Goal: Task Accomplishment & Management: Manage account settings

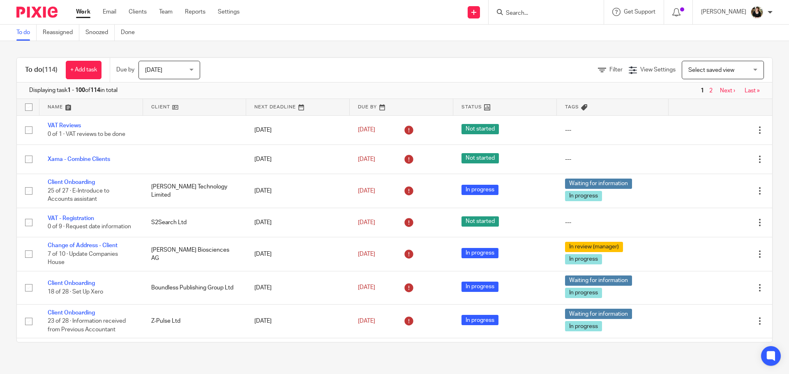
click at [514, 14] on input "Search" at bounding box center [542, 13] width 74 height 7
click at [521, 13] on input "Search" at bounding box center [542, 13] width 74 height 7
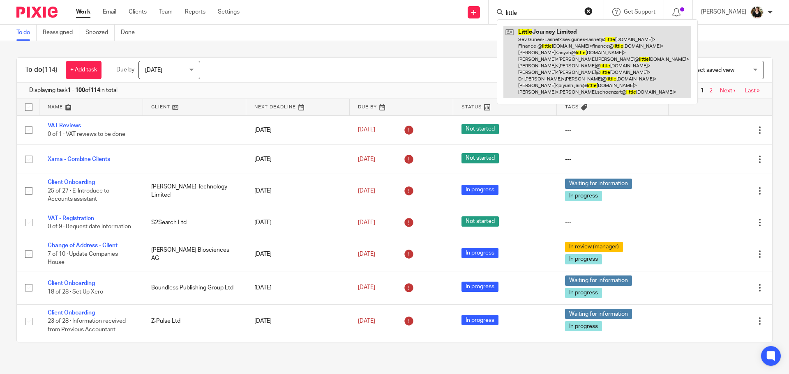
type input "little"
click at [534, 51] on link at bounding box center [597, 62] width 188 height 72
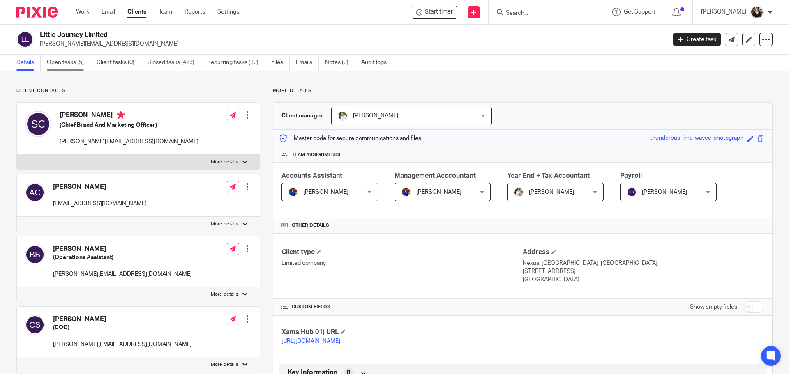
click at [69, 57] on link "Open tasks (5)" at bounding box center [69, 63] width 44 height 16
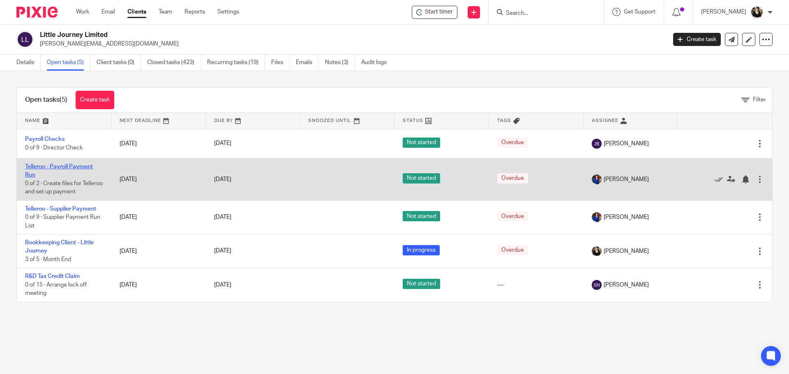
click at [85, 168] on link "Telleroo - Payroll Payment Run" at bounding box center [59, 171] width 68 height 14
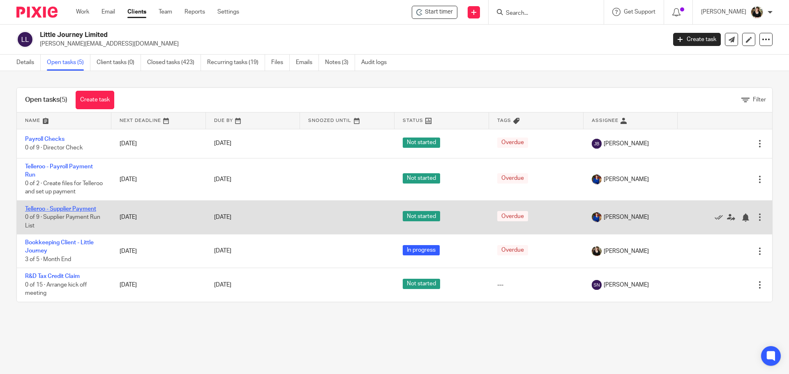
click at [69, 210] on link "Telleroo - Supplier Payment" at bounding box center [60, 209] width 71 height 6
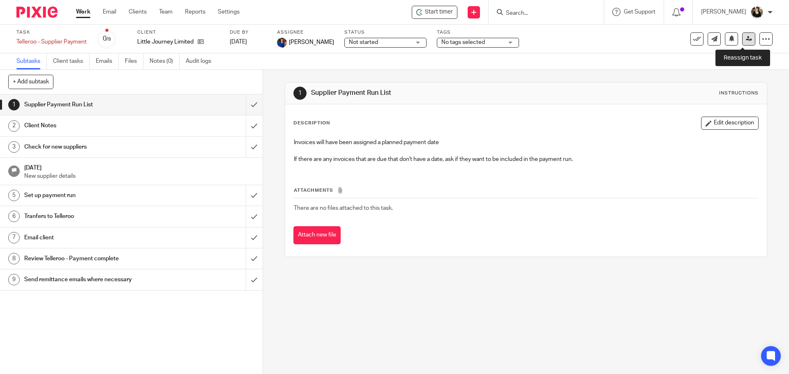
click at [745, 41] on icon at bounding box center [748, 39] width 6 height 6
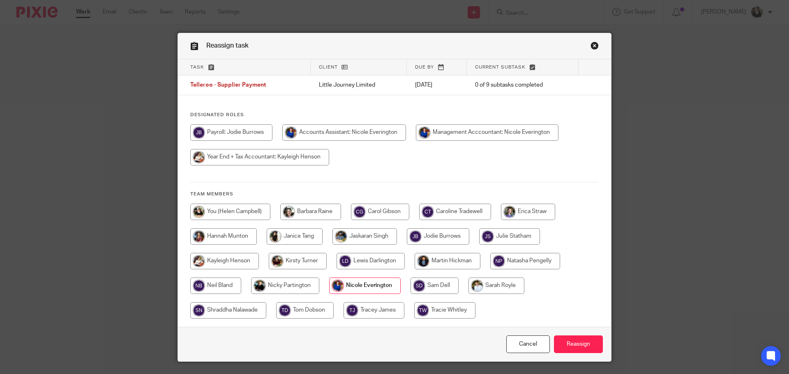
click at [248, 206] on input "radio" at bounding box center [230, 212] width 80 height 16
radio input "true"
click at [581, 347] on input "Reassign" at bounding box center [578, 345] width 49 height 18
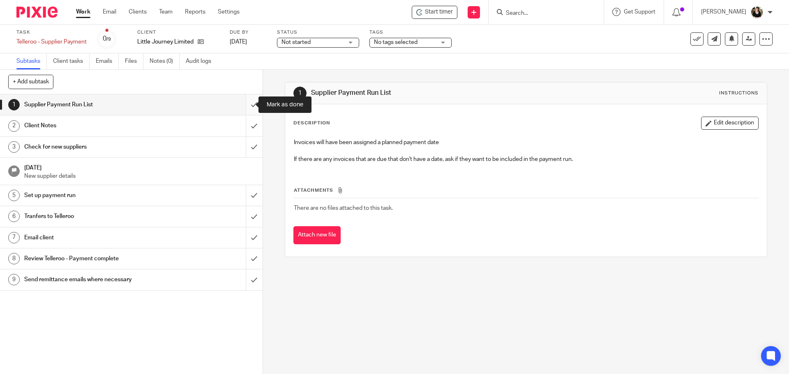
click at [242, 105] on input "submit" at bounding box center [131, 104] width 262 height 21
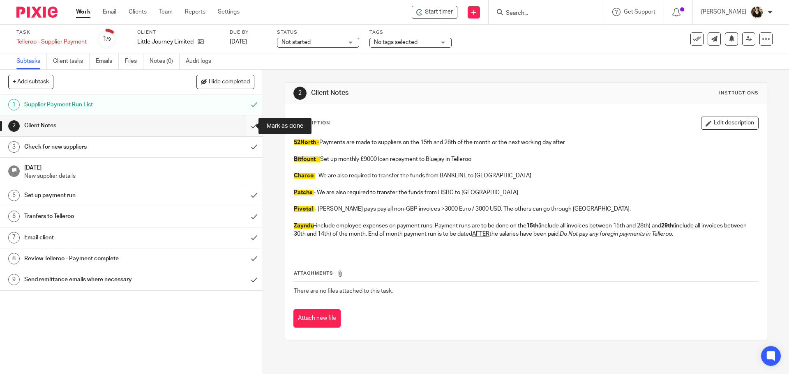
click at [246, 125] on input "submit" at bounding box center [131, 125] width 262 height 21
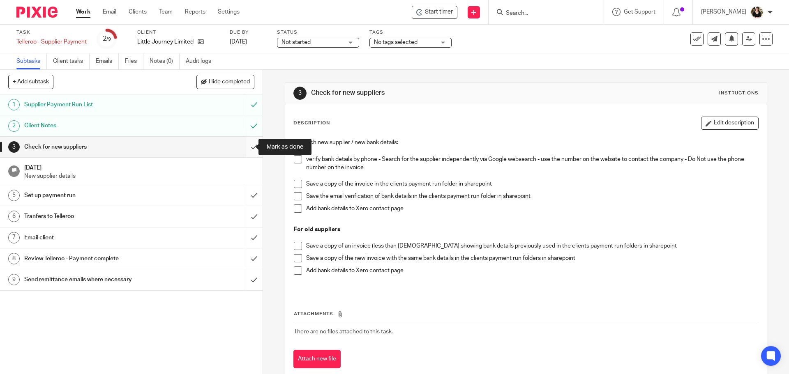
click at [241, 146] on input "submit" at bounding box center [131, 147] width 262 height 21
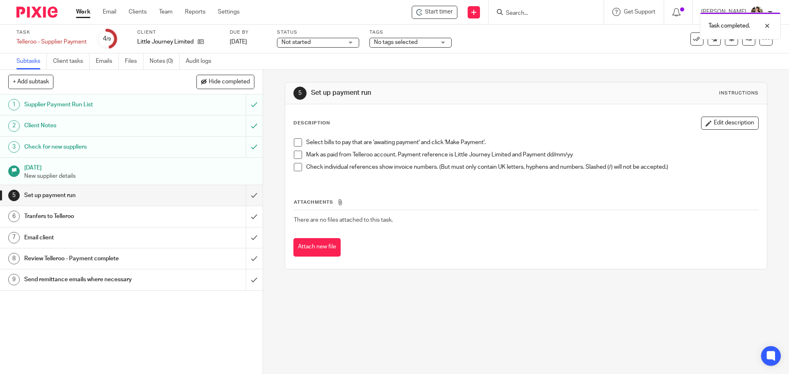
click at [295, 144] on span at bounding box center [298, 142] width 8 height 8
click at [294, 154] on span at bounding box center [298, 155] width 8 height 8
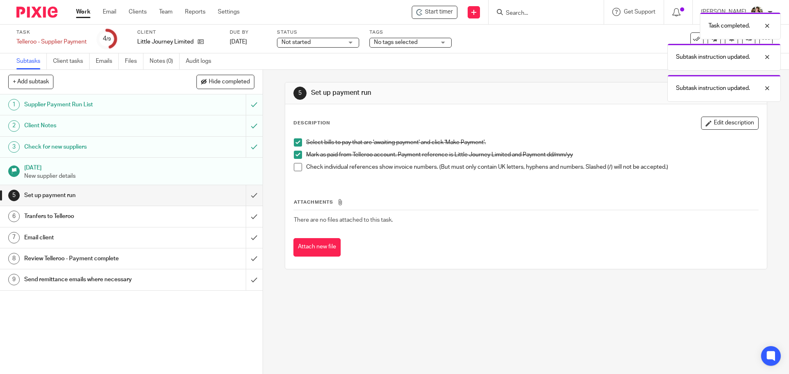
click at [294, 167] on span at bounding box center [298, 167] width 8 height 8
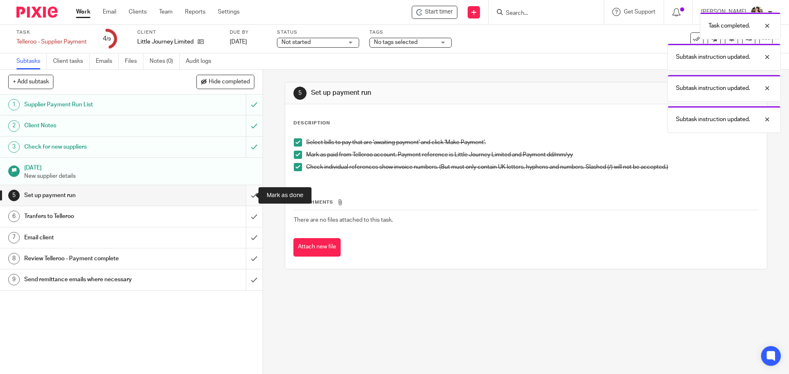
click at [244, 198] on input "submit" at bounding box center [131, 195] width 262 height 21
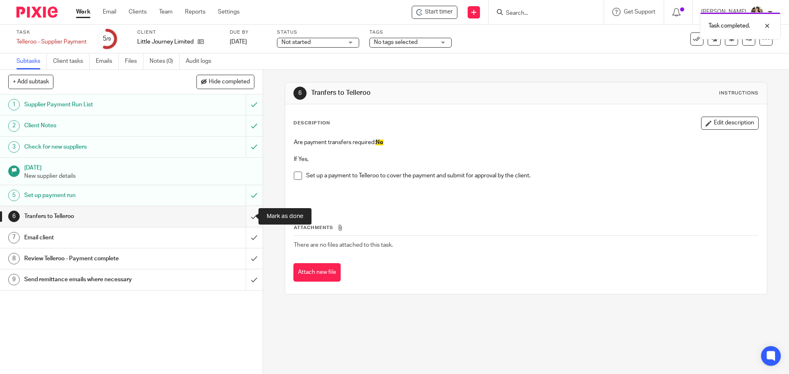
click at [246, 216] on input "submit" at bounding box center [131, 216] width 262 height 21
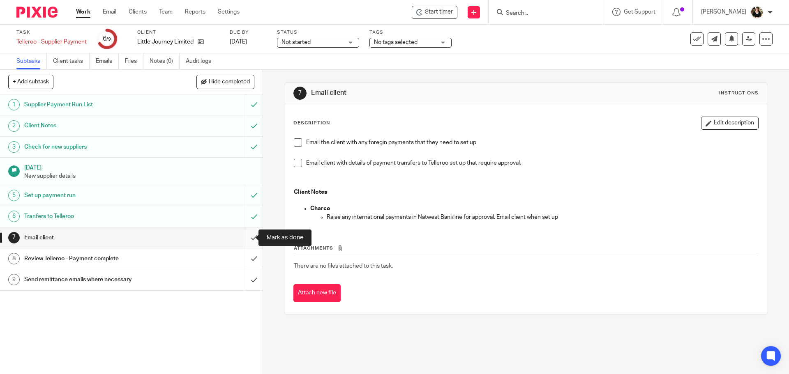
click at [248, 238] on input "submit" at bounding box center [131, 238] width 262 height 21
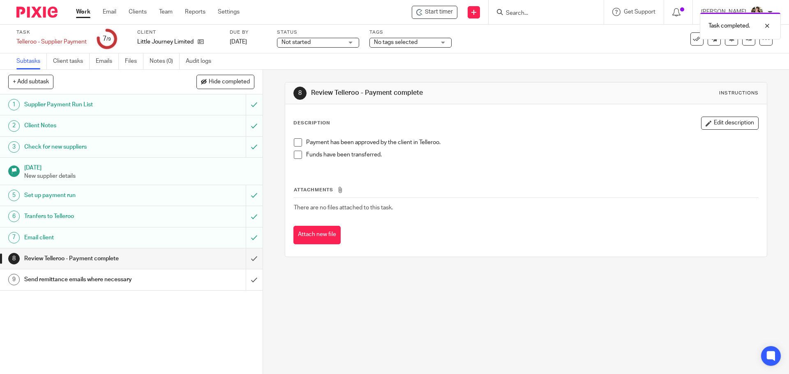
click at [344, 39] on div "Not started Not started" at bounding box center [318, 43] width 82 height 10
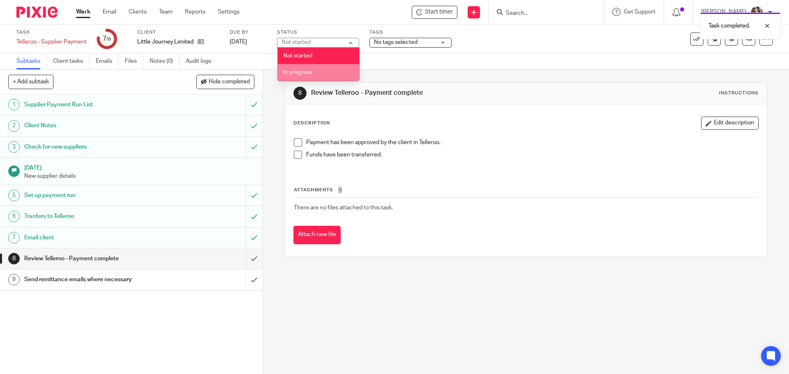
click at [306, 74] on span "In progress" at bounding box center [297, 72] width 29 height 6
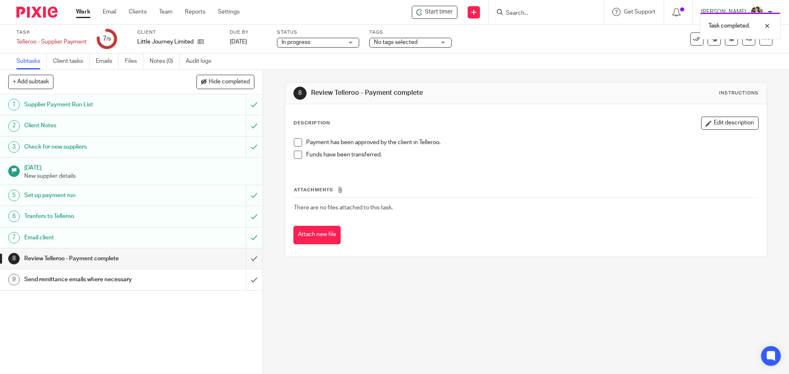
click at [393, 44] on span "No tags selected" at bounding box center [396, 42] width 44 height 6
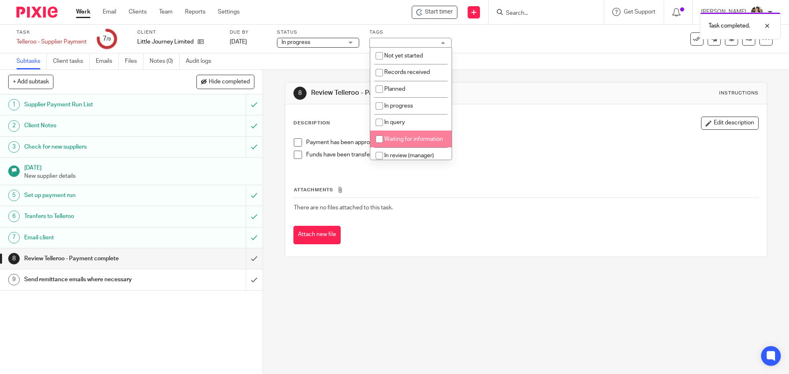
scroll to position [41, 0]
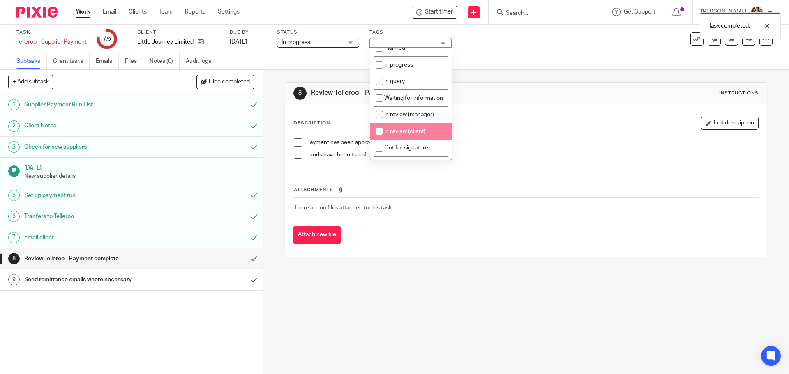
click at [421, 136] on li "In review (client)" at bounding box center [410, 131] width 81 height 17
checkbox input "true"
click at [516, 147] on div "Payment has been approved by the client in Telleroo." at bounding box center [531, 144] width 451 height 12
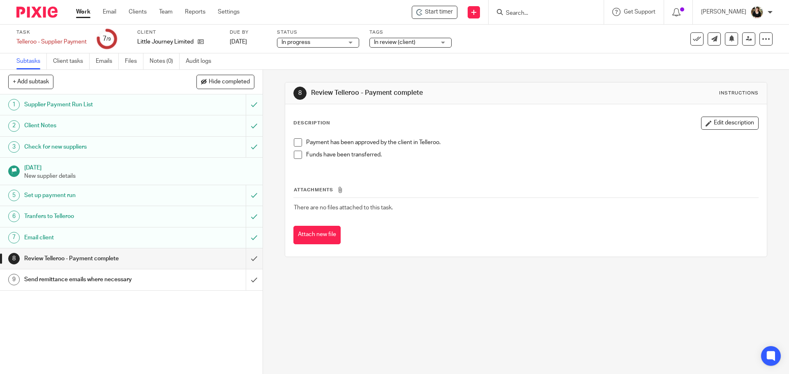
click at [85, 15] on link "Work" at bounding box center [83, 12] width 14 height 8
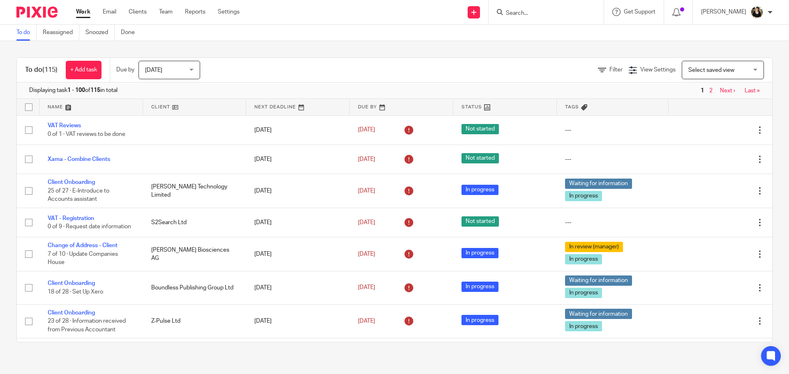
click at [68, 106] on link at bounding box center [91, 107] width 104 height 16
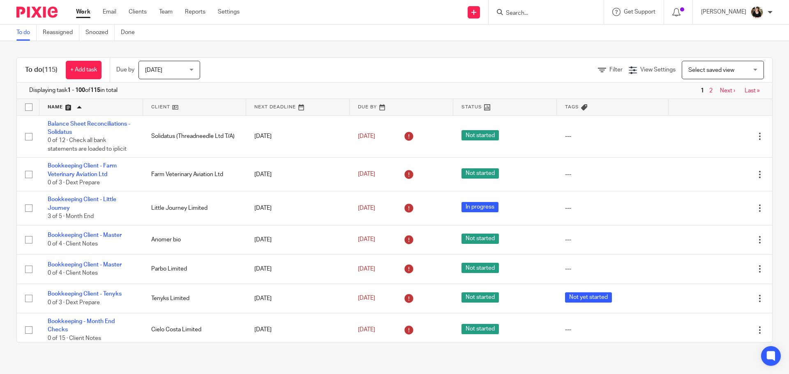
click at [527, 16] on input "Search" at bounding box center [542, 13] width 74 height 7
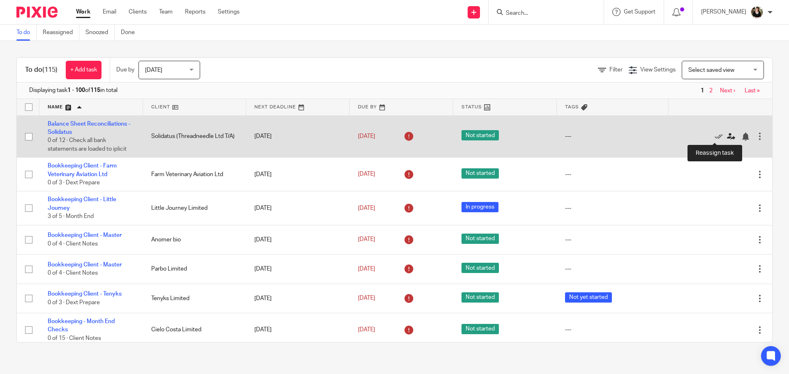
click at [727, 137] on icon at bounding box center [731, 137] width 8 height 8
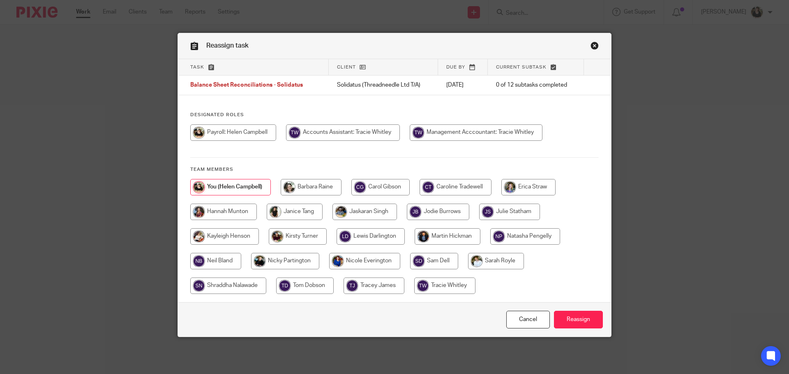
click at [370, 136] on input "radio" at bounding box center [343, 132] width 114 height 16
radio input "true"
click at [574, 320] on input "Reassign" at bounding box center [578, 320] width 49 height 18
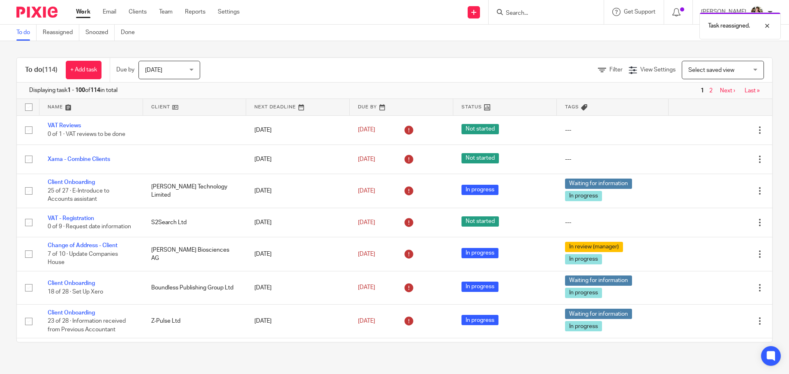
click at [67, 110] on link at bounding box center [91, 107] width 104 height 16
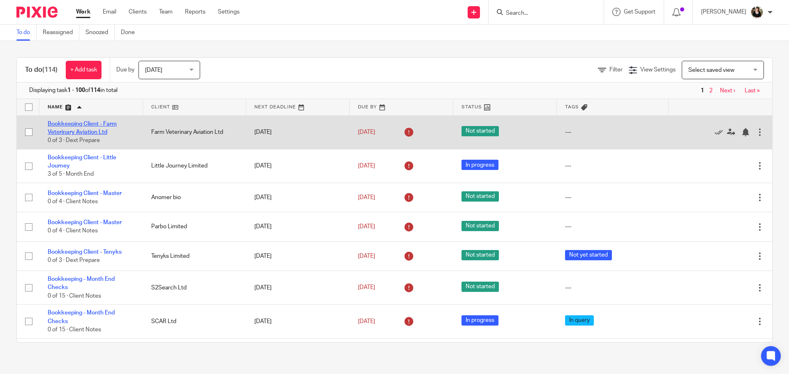
click at [68, 124] on link "Bookkeeping Client - Farm Veterinary Aviation Ltd" at bounding box center [82, 128] width 69 height 14
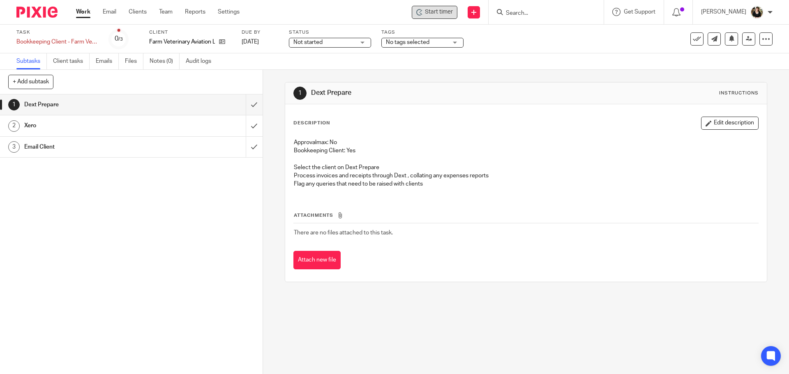
click at [435, 12] on span "Start timer" at bounding box center [439, 12] width 28 height 9
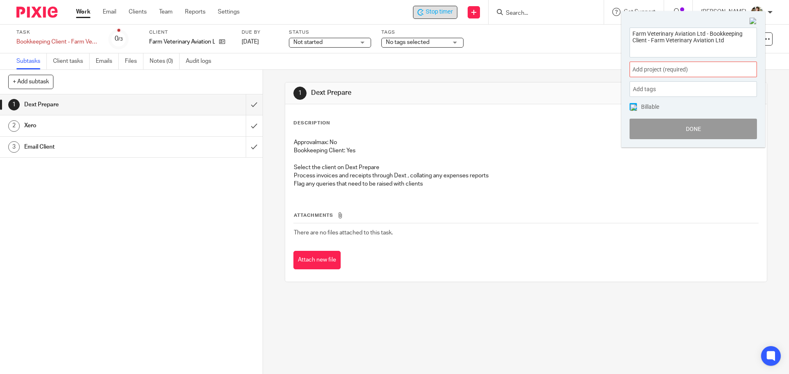
click at [677, 73] on span "Add project (required) :" at bounding box center [684, 69] width 104 height 9
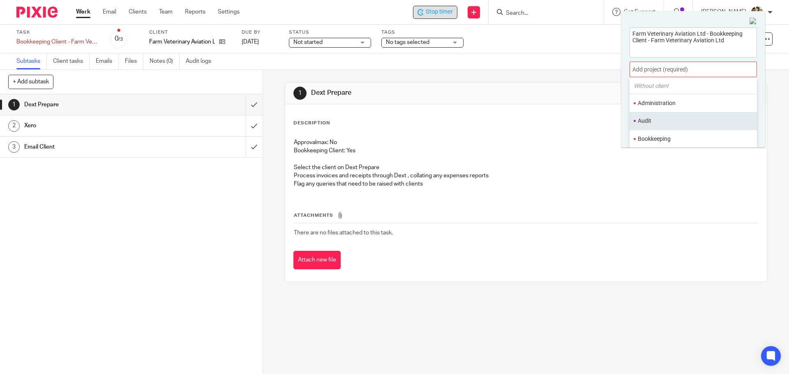
scroll to position [41, 0]
click at [675, 121] on li "Bookkeeping" at bounding box center [690, 124] width 107 height 9
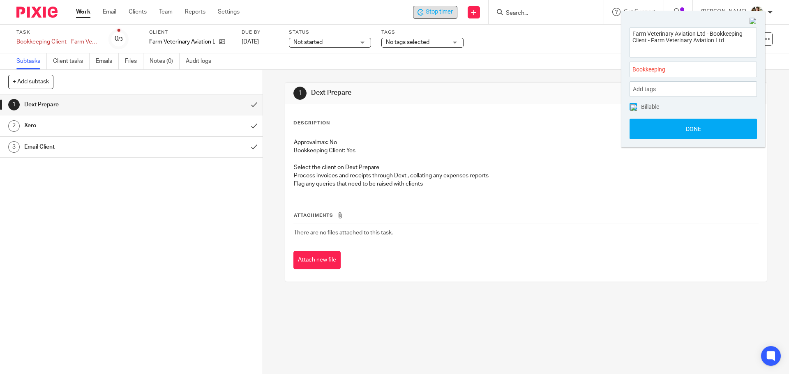
click at [675, 121] on button "Done" at bounding box center [692, 129] width 127 height 21
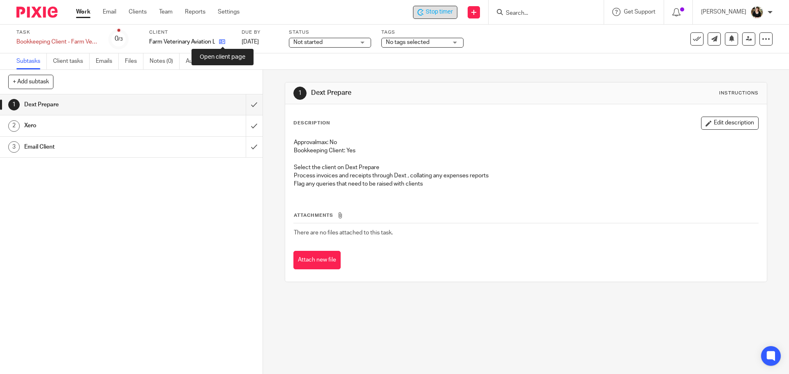
click at [223, 41] on icon at bounding box center [222, 42] width 6 height 6
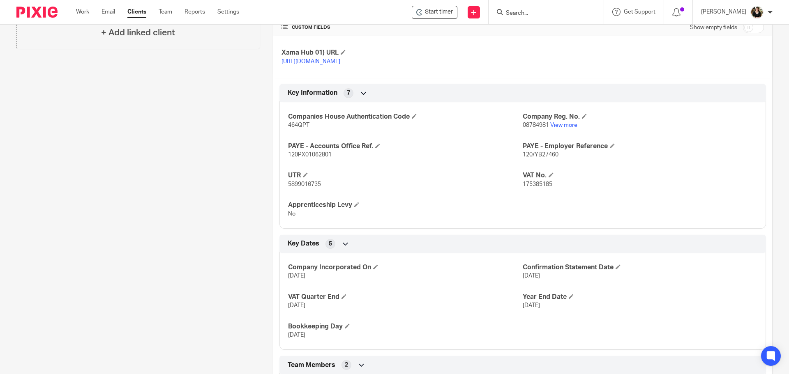
scroll to position [288, 0]
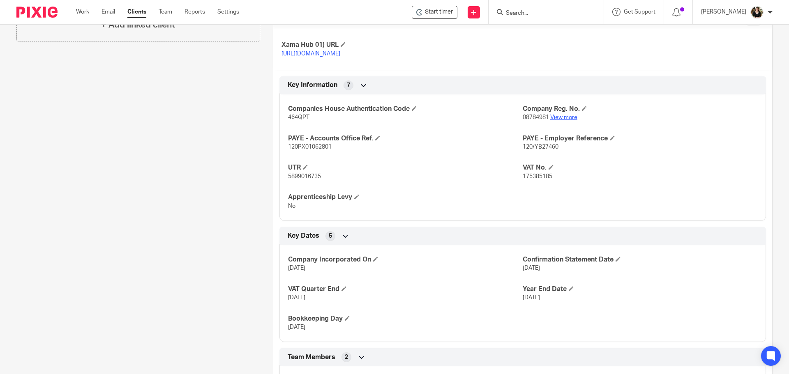
click at [553, 120] on link "View more" at bounding box center [563, 118] width 27 height 6
drag, startPoint x: 552, startPoint y: 183, endPoint x: 518, endPoint y: 188, distance: 34.0
click at [522, 181] on p "175385185" at bounding box center [639, 177] width 235 height 8
copy span "175385185"
click at [548, 170] on span at bounding box center [550, 167] width 5 height 5
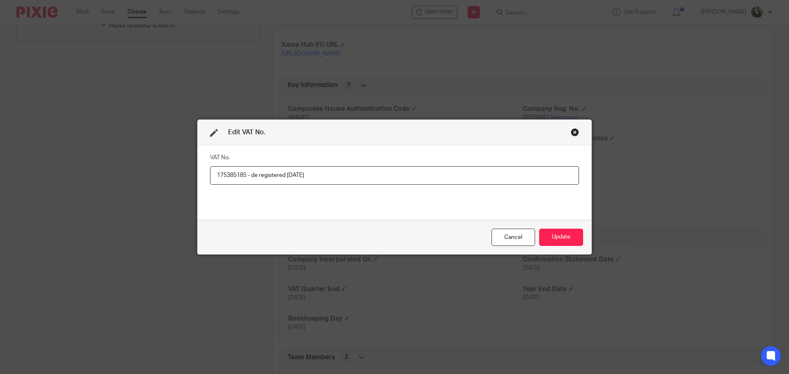
type input "175385185 - de registered 01.07.2025"
click at [556, 244] on button "Update" at bounding box center [561, 238] width 44 height 18
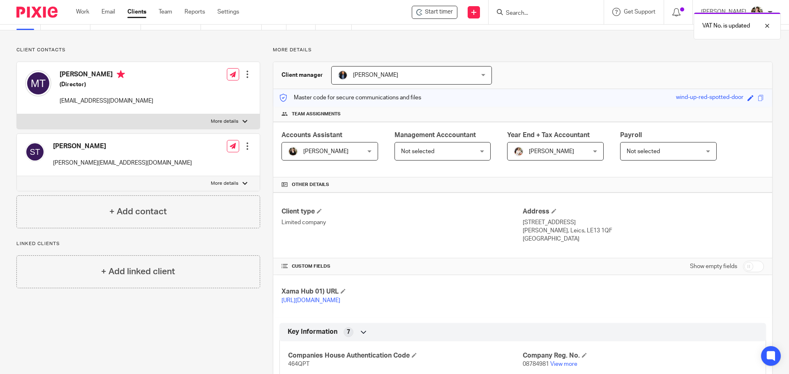
scroll to position [0, 0]
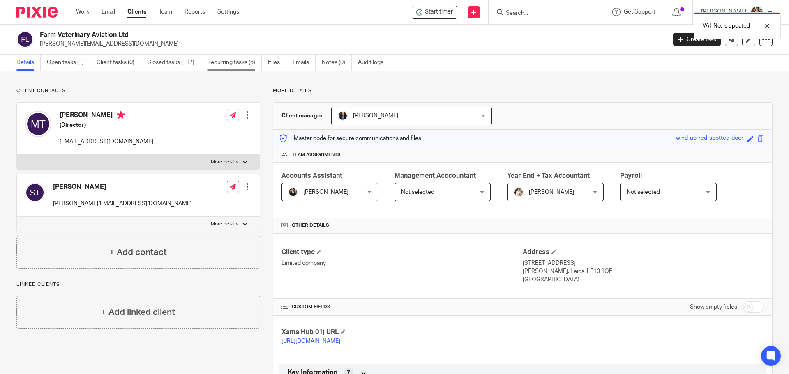
click at [226, 62] on link "Recurring tasks (6)" at bounding box center [234, 63] width 55 height 16
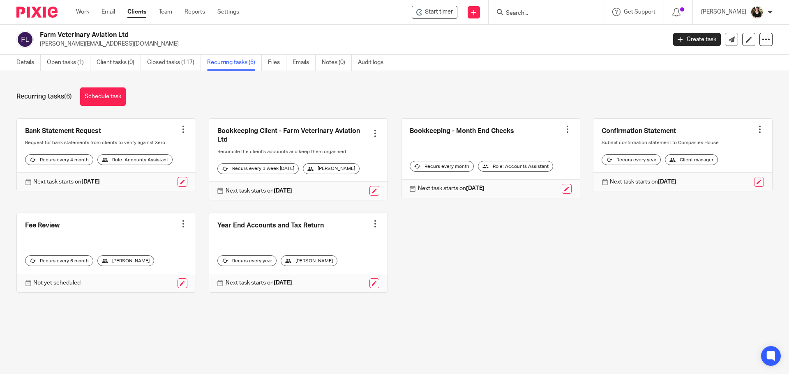
click at [563, 132] on div at bounding box center [567, 129] width 8 height 8
click at [526, 177] on button "Cancel schedule" at bounding box center [528, 182] width 66 height 11
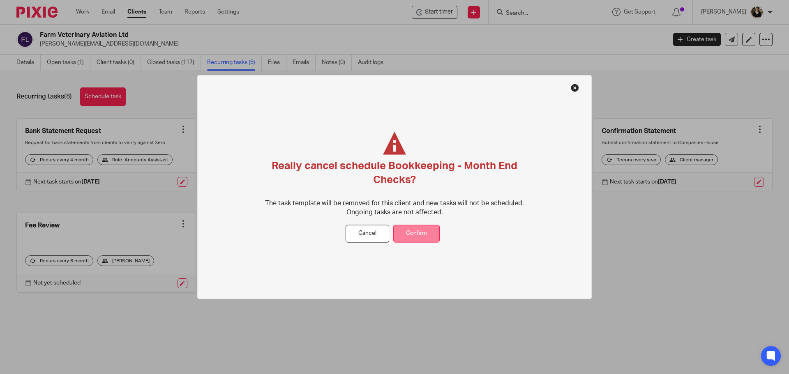
click at [404, 235] on button "Confirm" at bounding box center [416, 234] width 46 height 18
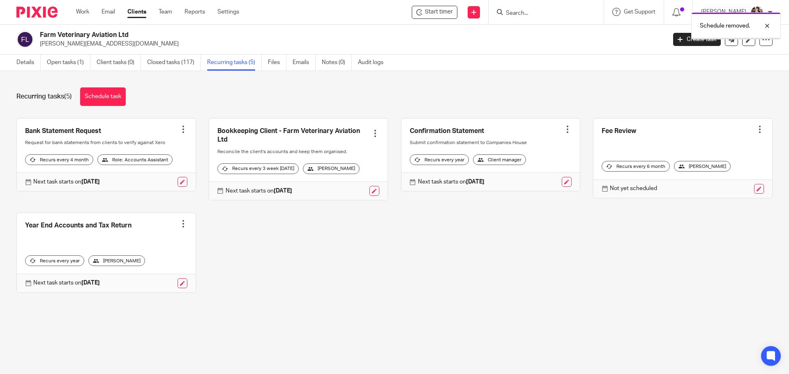
click at [182, 130] on div at bounding box center [183, 129] width 8 height 8
click at [163, 179] on span "Cancel schedule" at bounding box center [149, 182] width 43 height 6
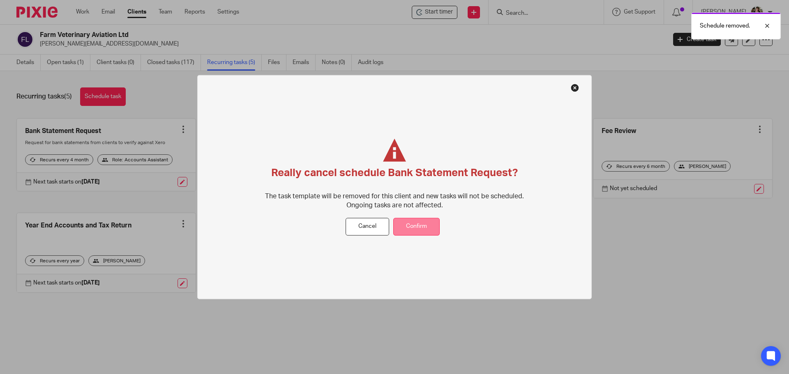
click at [416, 232] on button "Confirm" at bounding box center [416, 227] width 46 height 18
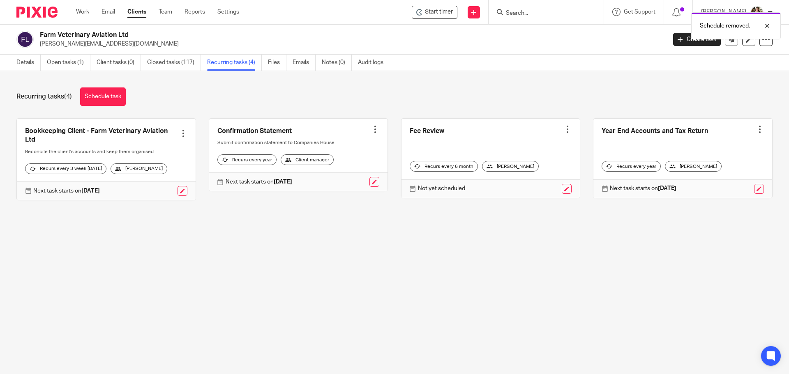
click at [182, 129] on link at bounding box center [106, 159] width 179 height 81
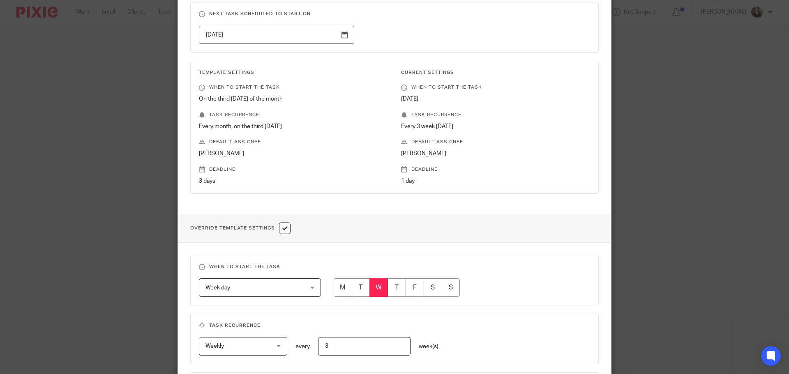
scroll to position [288, 0]
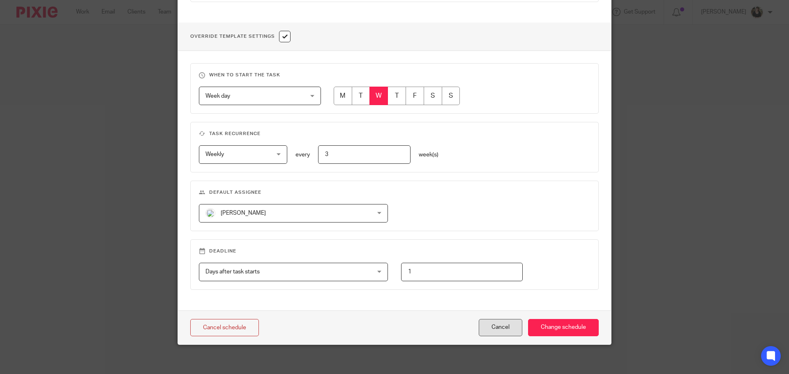
click at [502, 327] on button "Cancel" at bounding box center [501, 328] width 44 height 18
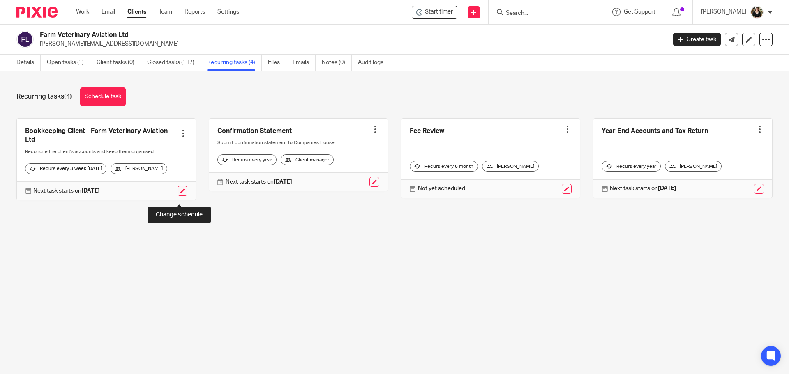
click at [177, 196] on link at bounding box center [182, 191] width 10 height 10
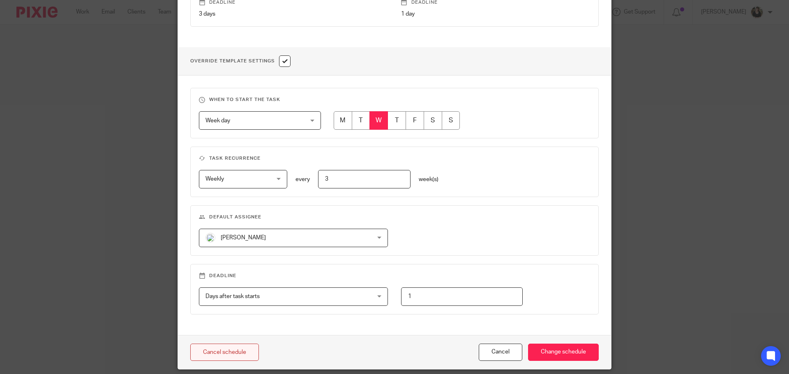
scroll to position [291, 0]
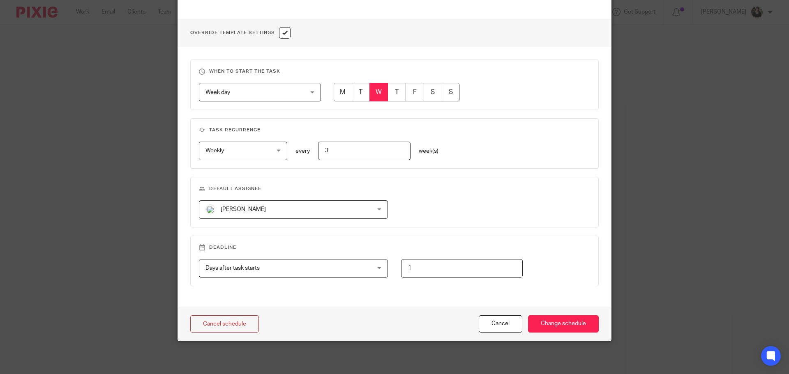
click at [244, 349] on div "Recurring task configuration This task is based on the template Bookkeeping Cli…" at bounding box center [394, 187] width 789 height 374
click at [234, 317] on link "Cancel schedule" at bounding box center [224, 324] width 69 height 18
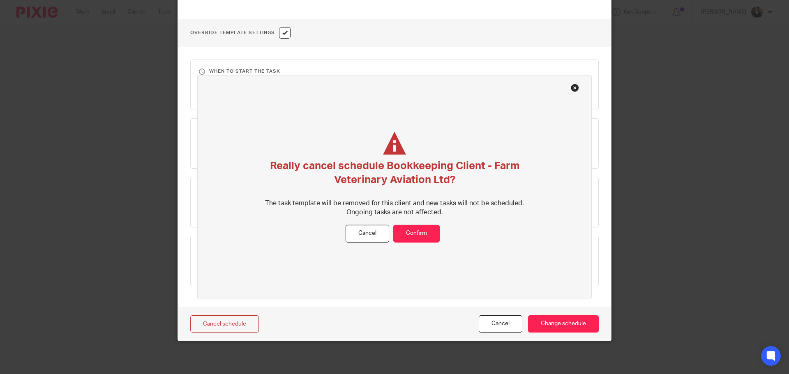
click at [406, 224] on div "Really cancel schedule Bookkeeping Client - Farm Veterinary Aviation Ltd? The t…" at bounding box center [395, 178] width 276 height 93
click at [415, 232] on button "Confirm" at bounding box center [416, 234] width 46 height 18
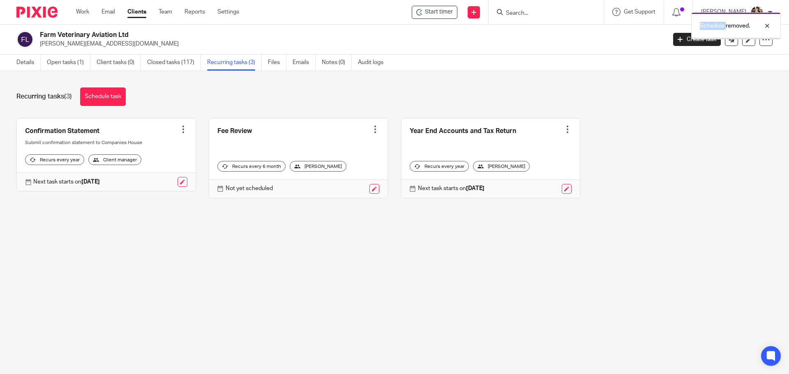
click at [484, 327] on main "Farm Veterinary Aviation Ltd [PERSON_NAME][EMAIL_ADDRESS][DOMAIN_NAME] Create t…" at bounding box center [394, 187] width 789 height 374
click at [371, 131] on div at bounding box center [375, 129] width 8 height 8
click at [336, 182] on span "Cancel schedule" at bounding box center [338, 182] width 43 height 6
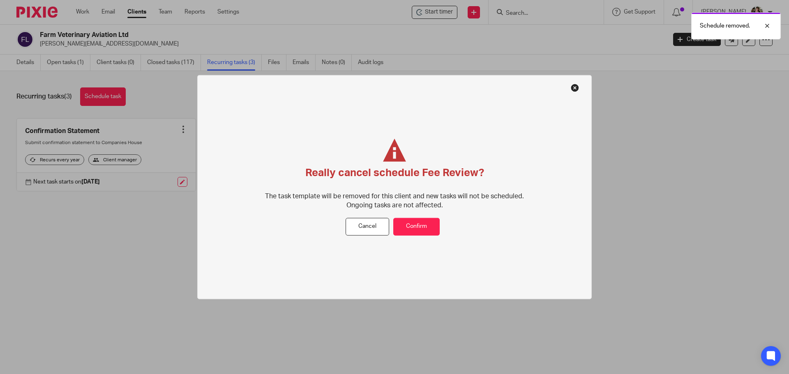
click at [422, 236] on div "Really cancel schedule Fee Review? The task template will be removed for this c…" at bounding box center [394, 187] width 394 height 225
click at [419, 226] on button "Confirm" at bounding box center [416, 227] width 46 height 18
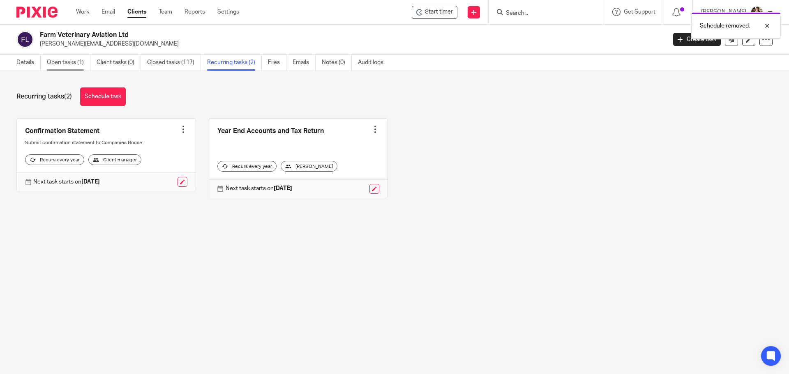
click at [62, 60] on link "Open tasks (1)" at bounding box center [69, 63] width 44 height 16
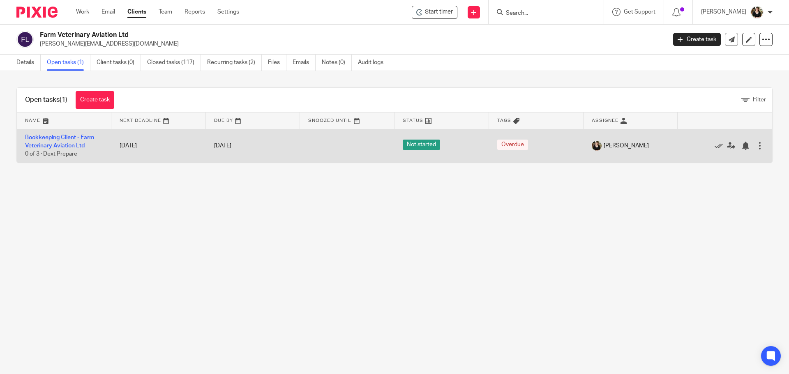
click at [755, 145] on div at bounding box center [759, 146] width 8 height 8
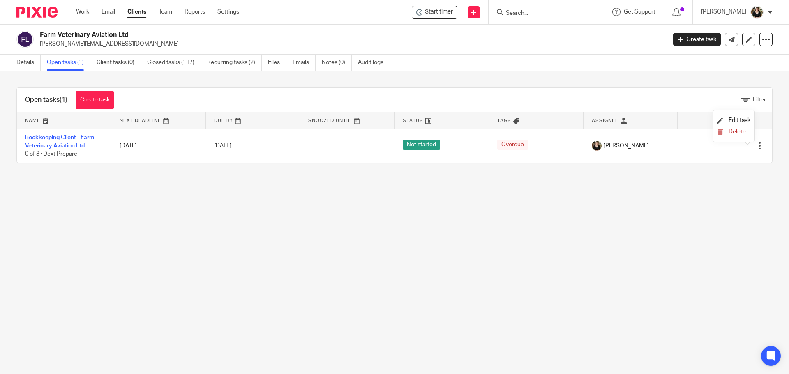
click at [733, 138] on li "Delete" at bounding box center [733, 132] width 33 height 11
click at [734, 132] on span "Delete" at bounding box center [736, 132] width 17 height 6
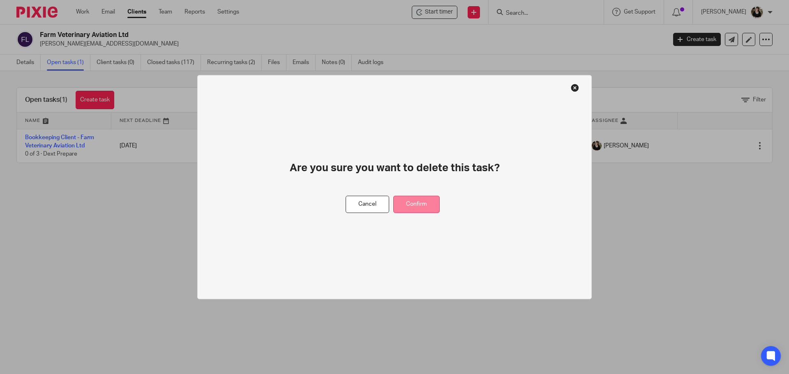
click at [433, 208] on button "Confirm" at bounding box center [416, 205] width 46 height 18
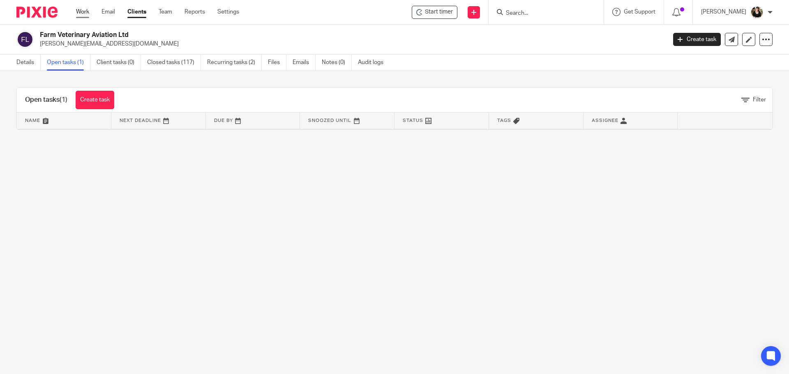
click at [82, 13] on link "Work" at bounding box center [82, 12] width 13 height 8
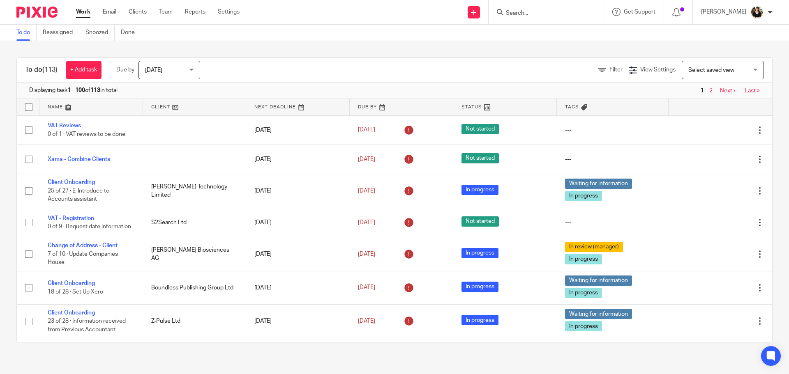
click at [66, 105] on link at bounding box center [91, 107] width 104 height 16
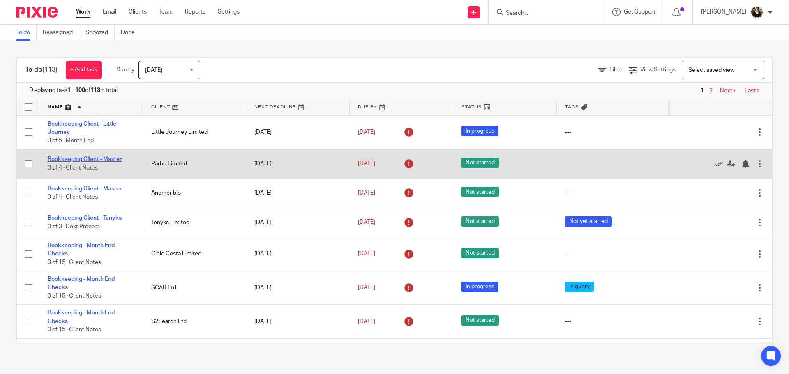
click at [64, 158] on link "Bookkeeping Client - Master" at bounding box center [85, 159] width 74 height 6
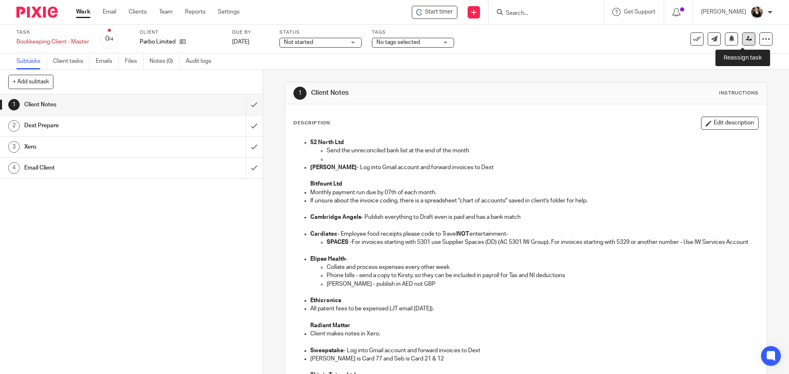
click at [745, 38] on icon at bounding box center [748, 39] width 6 height 6
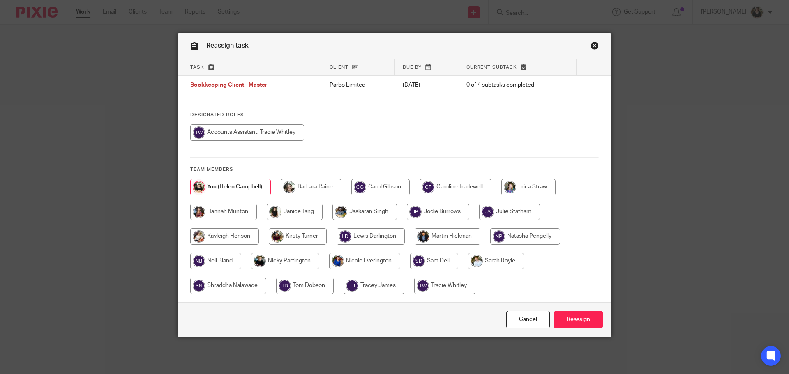
click at [275, 135] on input "radio" at bounding box center [247, 132] width 114 height 16
radio input "true"
click at [573, 318] on input "Reassign" at bounding box center [578, 320] width 49 height 18
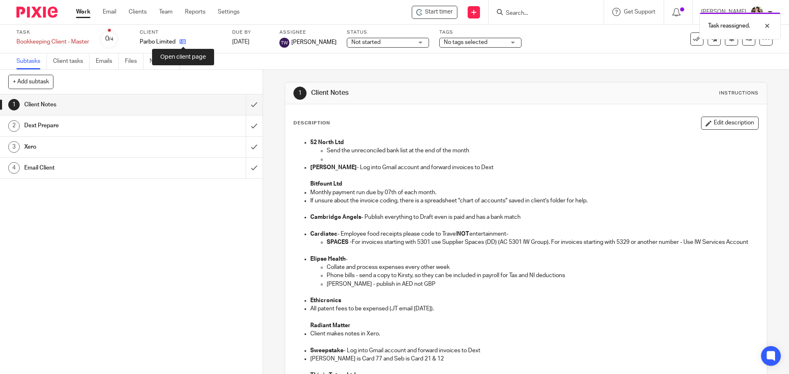
click at [183, 41] on icon at bounding box center [182, 42] width 6 height 6
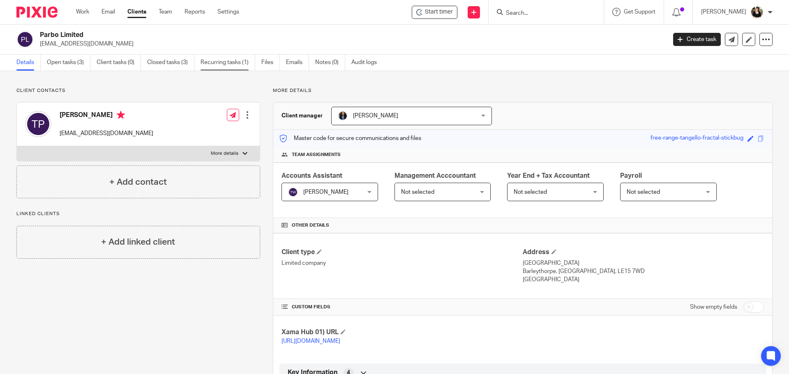
click at [231, 63] on link "Recurring tasks (1)" at bounding box center [227, 63] width 55 height 16
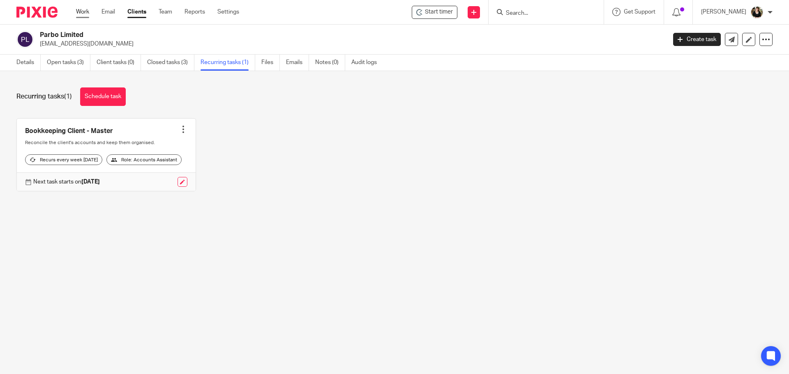
click at [85, 13] on link "Work" at bounding box center [82, 12] width 13 height 8
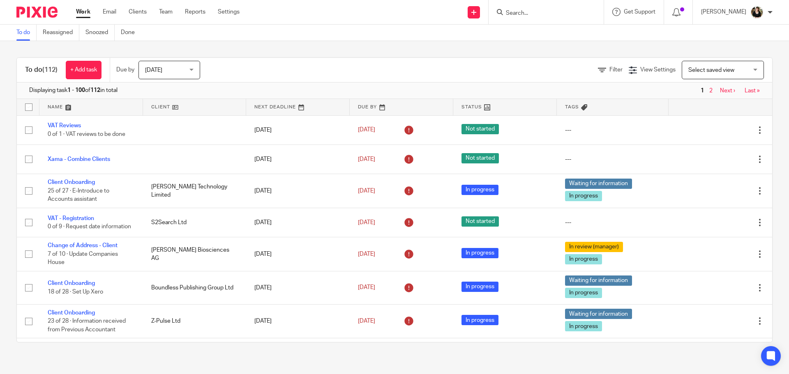
click at [566, 10] on input "Search" at bounding box center [542, 13] width 74 height 7
type input "parbno"
click at [554, 36] on link at bounding box center [572, 35] width 139 height 19
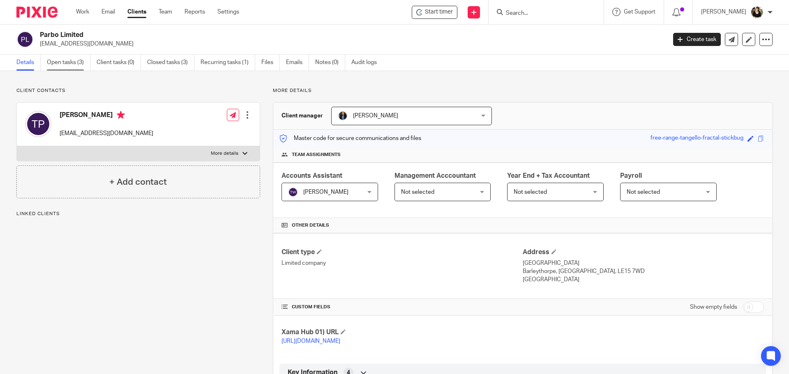
click at [68, 61] on link "Open tasks (3)" at bounding box center [69, 63] width 44 height 16
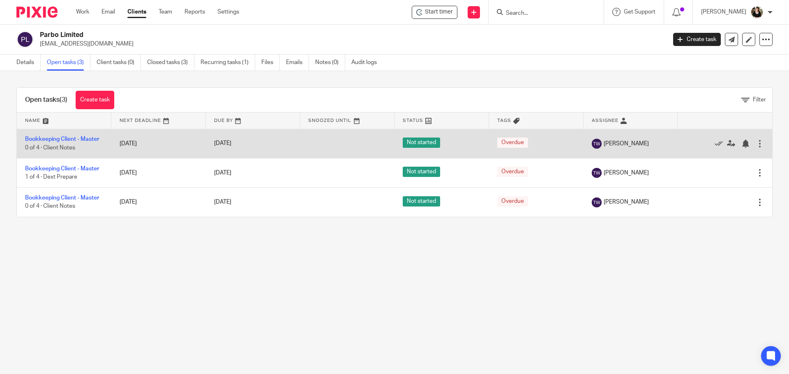
click at [755, 141] on div at bounding box center [759, 144] width 8 height 8
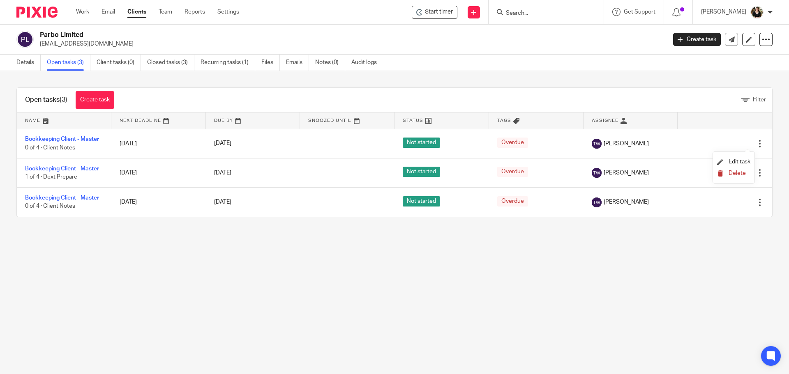
click at [741, 173] on span "Delete" at bounding box center [736, 173] width 17 height 6
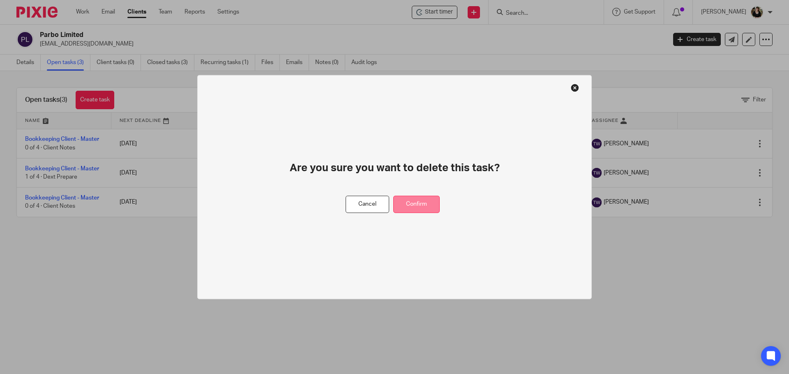
click at [427, 201] on button "Confirm" at bounding box center [416, 205] width 46 height 18
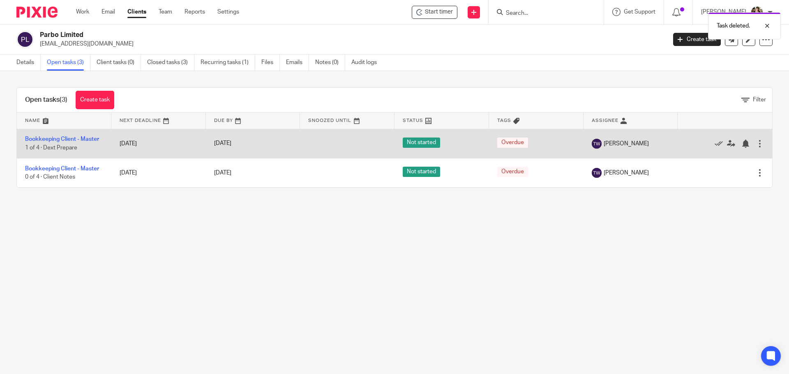
click at [755, 145] on div at bounding box center [759, 144] width 8 height 8
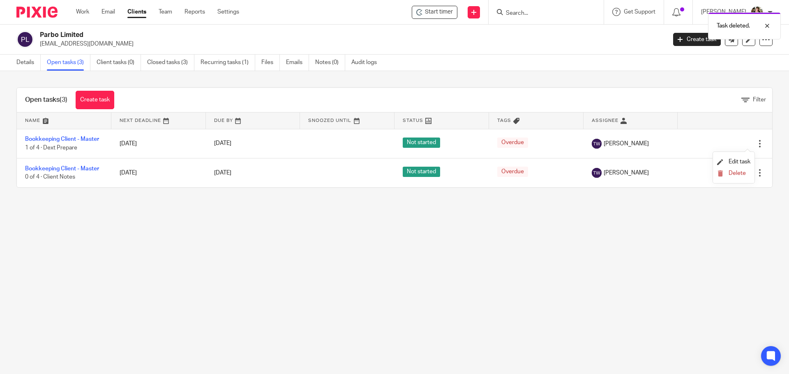
click at [732, 177] on li "Delete" at bounding box center [733, 173] width 33 height 11
click at [724, 170] on button "Delete" at bounding box center [733, 173] width 33 height 7
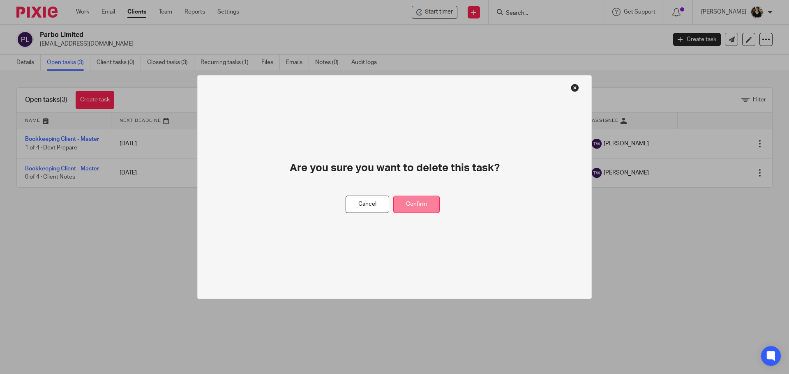
click at [413, 208] on button "Confirm" at bounding box center [416, 205] width 46 height 18
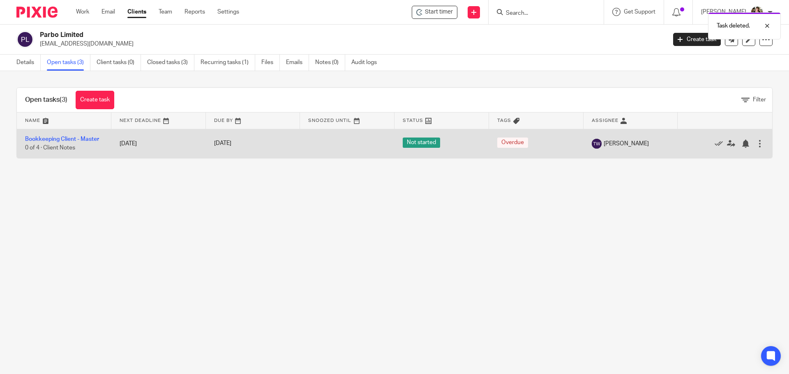
click at [755, 145] on div at bounding box center [759, 144] width 8 height 8
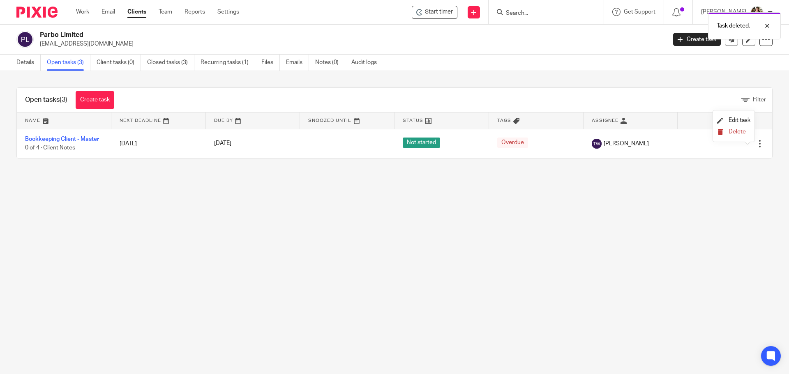
click at [734, 132] on span "Delete" at bounding box center [736, 132] width 17 height 6
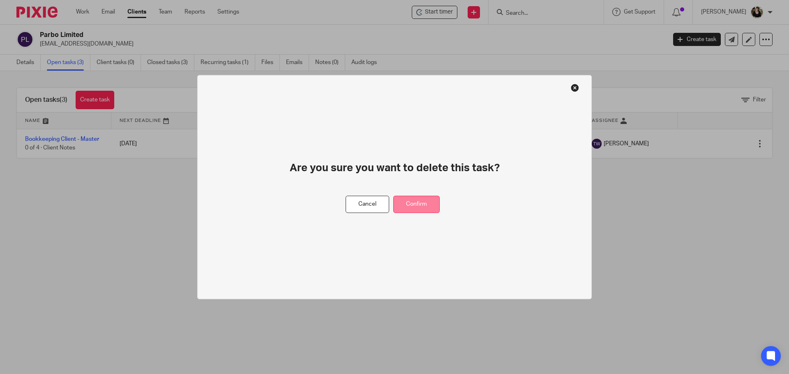
click at [421, 209] on button "Confirm" at bounding box center [416, 205] width 46 height 18
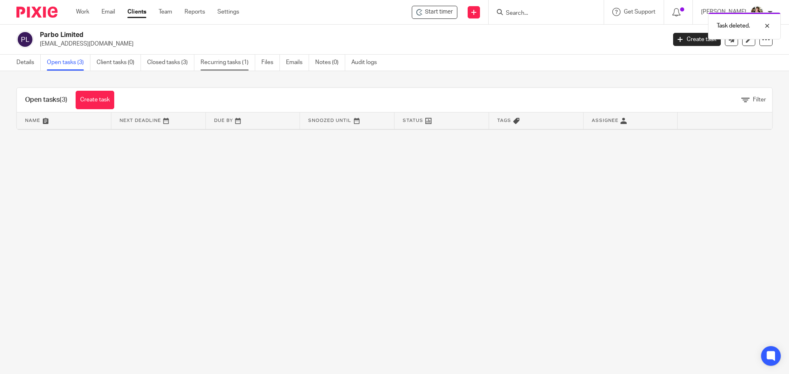
click at [234, 64] on link "Recurring tasks (1)" at bounding box center [227, 63] width 55 height 16
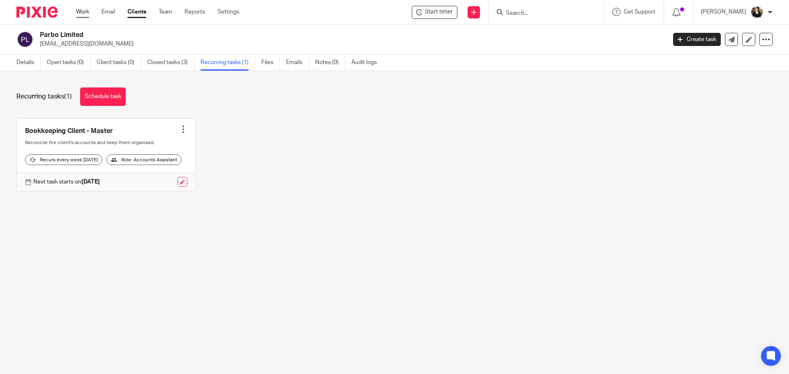
click at [80, 14] on link "Work" at bounding box center [82, 12] width 13 height 8
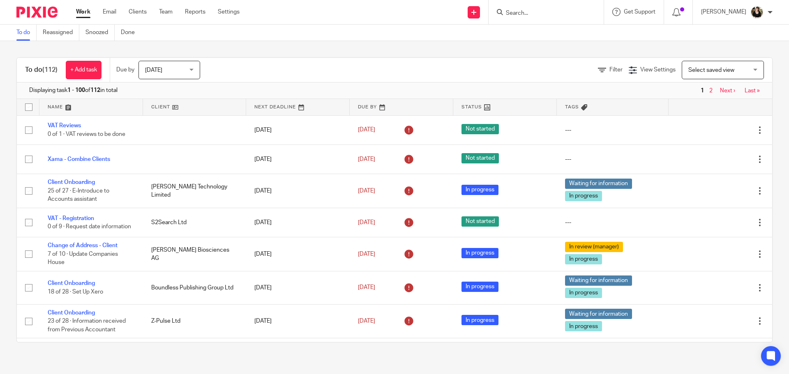
click at [70, 109] on link at bounding box center [91, 107] width 104 height 16
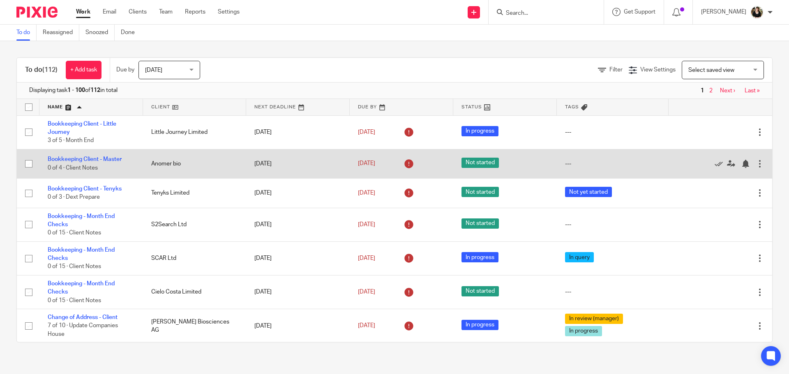
click at [755, 166] on div at bounding box center [759, 164] width 8 height 8
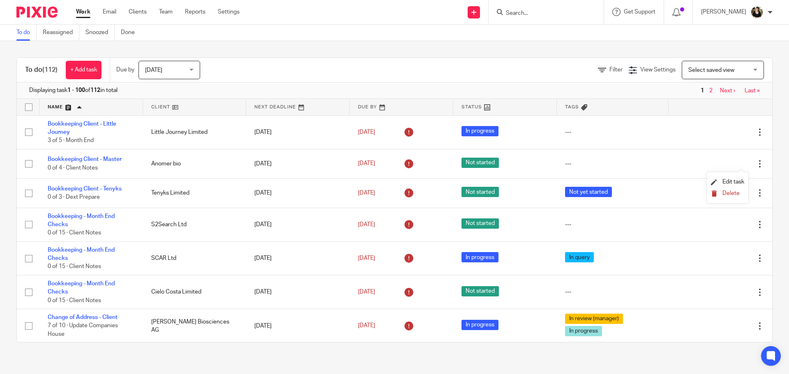
click at [736, 195] on span "Delete" at bounding box center [730, 194] width 17 height 6
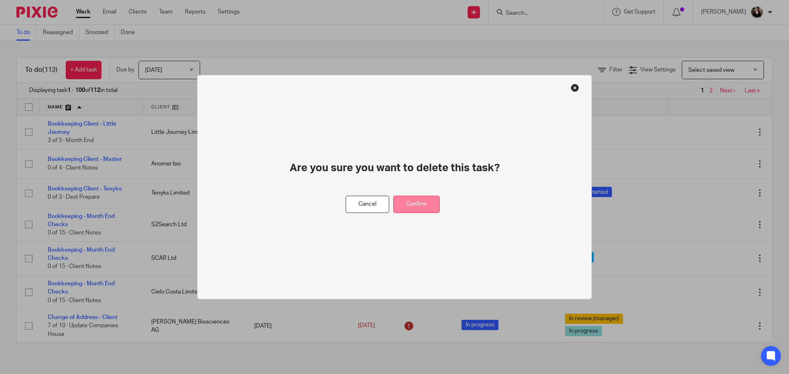
click at [431, 201] on button "Confirm" at bounding box center [416, 205] width 46 height 18
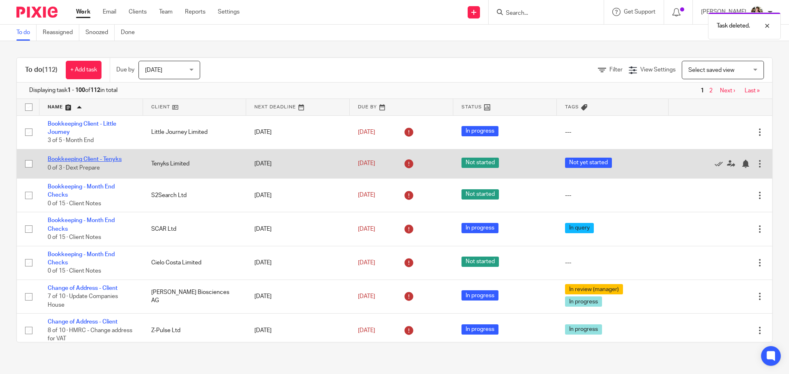
click at [110, 159] on link "Bookkeeping Client - Tenyks" at bounding box center [85, 159] width 74 height 6
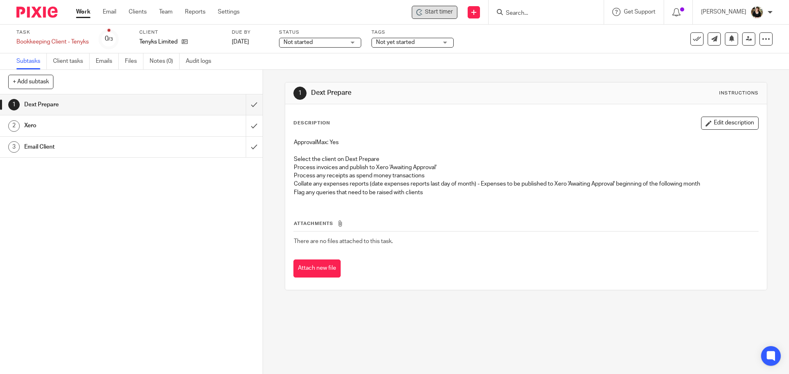
click at [435, 15] on span "Start timer" at bounding box center [439, 12] width 28 height 9
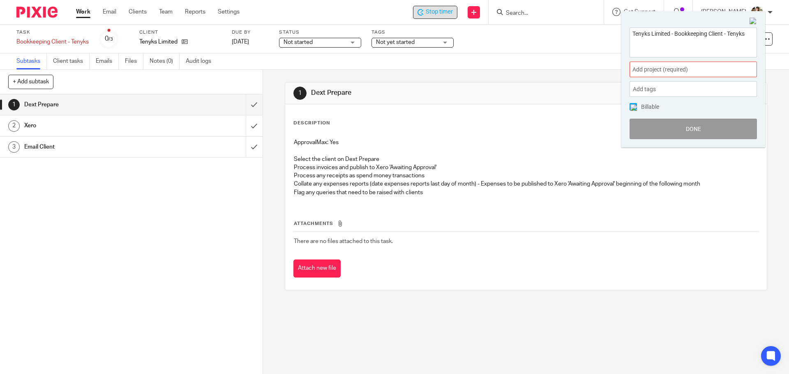
click at [680, 69] on span "Add project (required) :" at bounding box center [684, 69] width 104 height 9
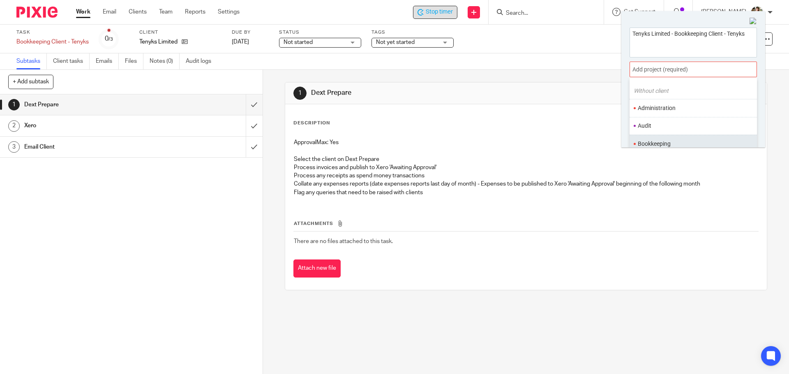
scroll to position [41, 0]
click at [672, 124] on li "Bookkeeping" at bounding box center [690, 124] width 107 height 9
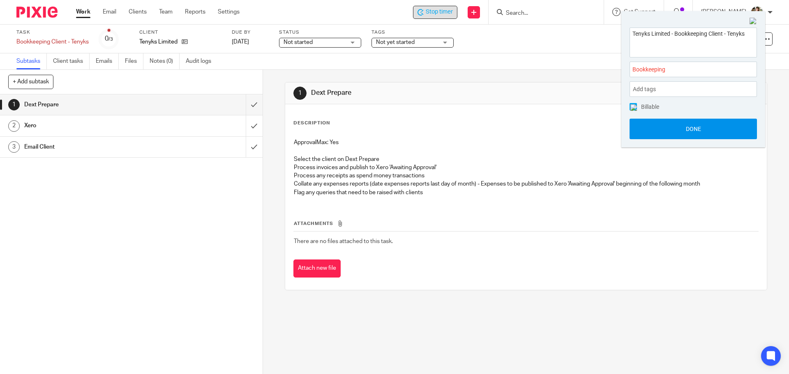
click at [684, 125] on button "Done" at bounding box center [692, 129] width 127 height 21
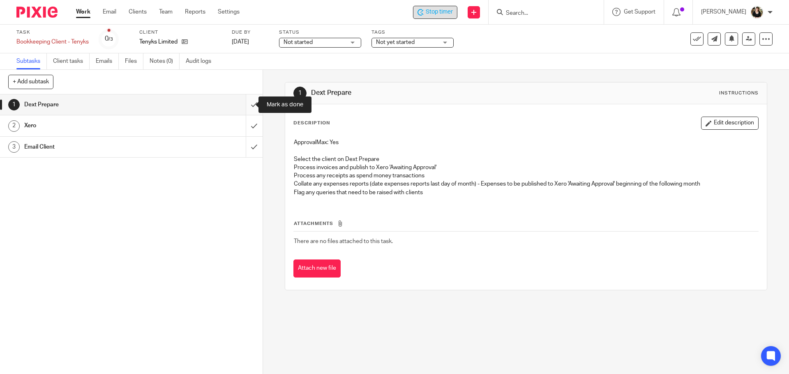
click at [243, 106] on input "submit" at bounding box center [131, 104] width 262 height 21
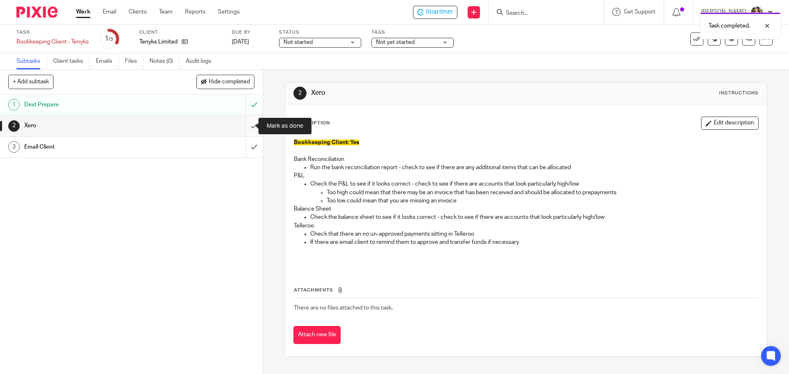
click at [245, 124] on input "submit" at bounding box center [131, 125] width 262 height 21
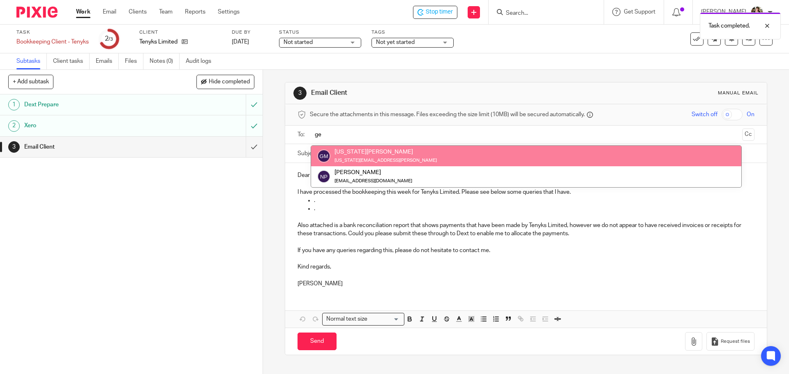
type input "ge"
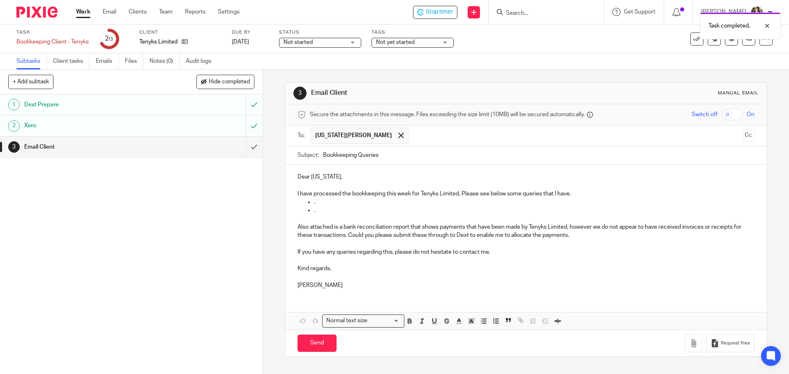
click at [412, 133] on input "text" at bounding box center [575, 136] width 326 height 16
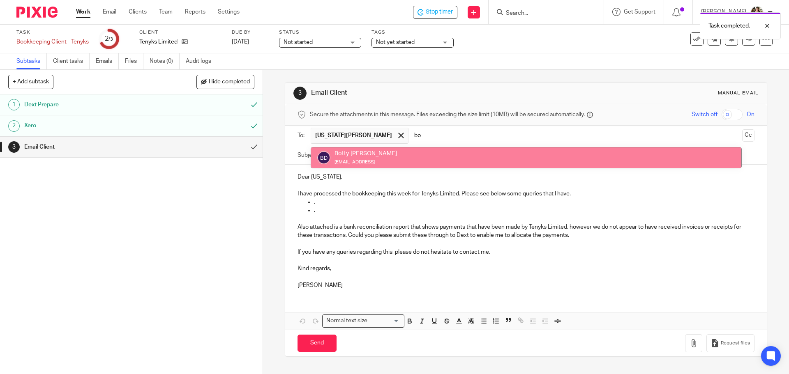
type input "bo"
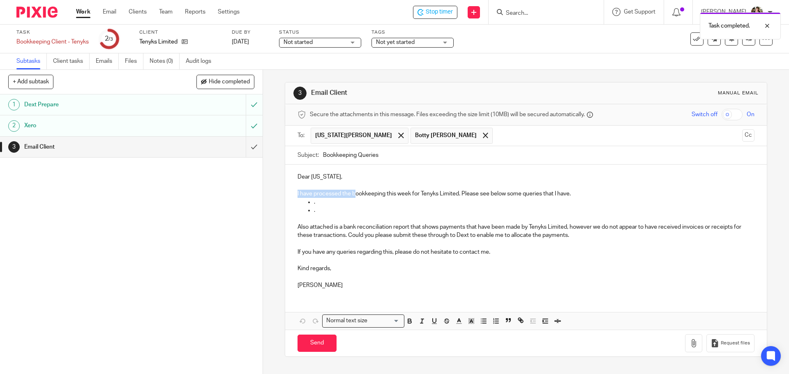
drag, startPoint x: 293, startPoint y: 192, endPoint x: 352, endPoint y: 196, distance: 58.9
click at [352, 196] on div "Dear Georgia, I have processed the bookkeeping this week for Tenyks Limited. Pl…" at bounding box center [525, 230] width 481 height 131
click at [446, 197] on p "I have processed the bookkeeping this week for Tenyks Limited. Please see below…" at bounding box center [525, 194] width 456 height 8
click at [458, 195] on p "I have processed the bookkeeping this week for Tenyks Limited. Please see below…" at bounding box center [525, 194] width 456 height 8
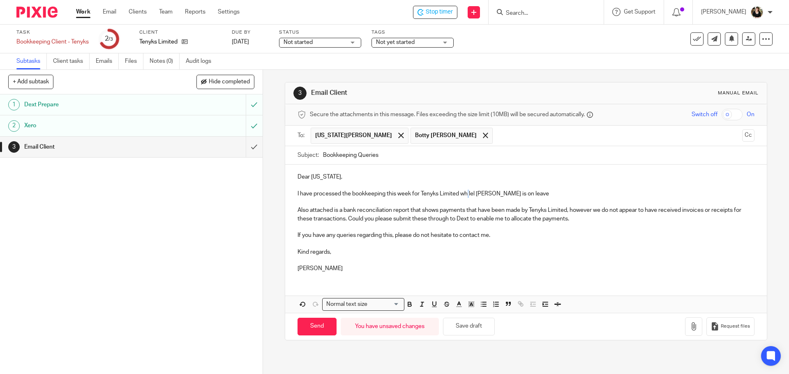
click at [466, 195] on p "I have processed the bookkeeping this week for Tenyks Limited whilel Erica is o…" at bounding box center [525, 194] width 456 height 8
click at [311, 209] on p "Also attached is a bank reconciliation report that shows payments that have bee…" at bounding box center [525, 214] width 456 height 17
drag, startPoint x: 292, startPoint y: 246, endPoint x: 435, endPoint y: 320, distance: 160.2
click at [435, 319] on form "Secure the attachments in this message. Files exceeding the size limit (10MB) w…" at bounding box center [525, 222] width 481 height 236
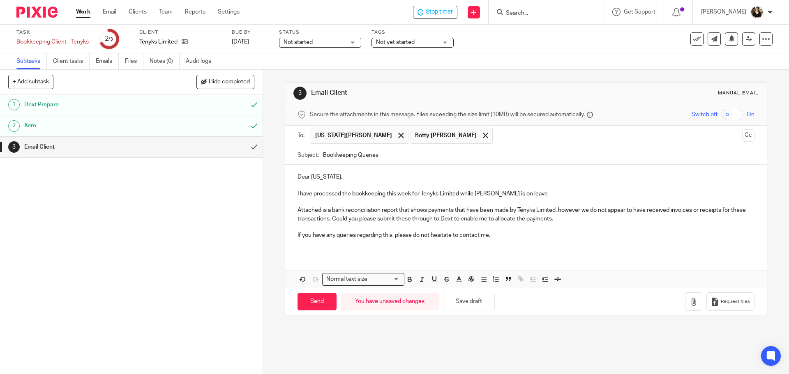
click at [742, 130] on button "Cc" at bounding box center [748, 135] width 12 height 12
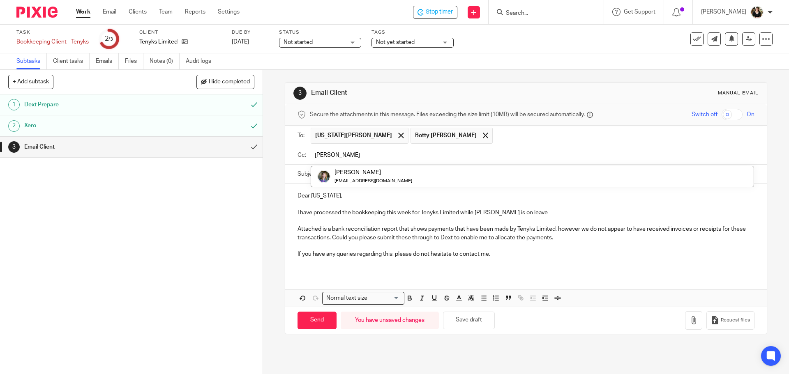
type input "erica"
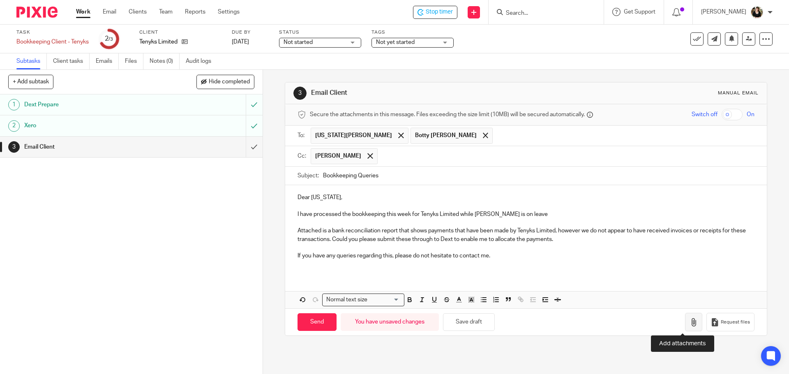
click at [689, 319] on icon "button" at bounding box center [693, 322] width 8 height 8
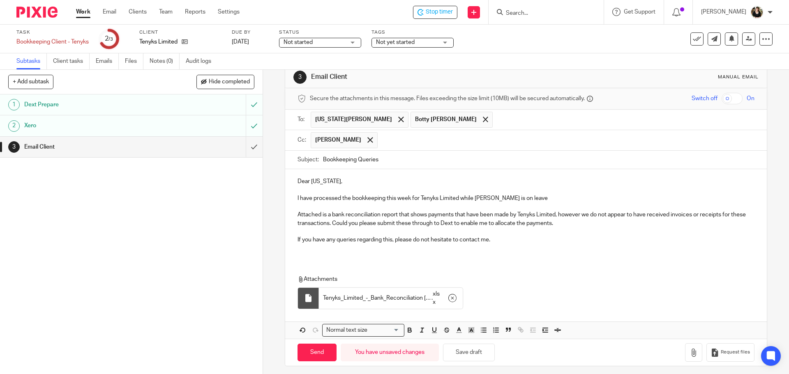
scroll to position [21, 0]
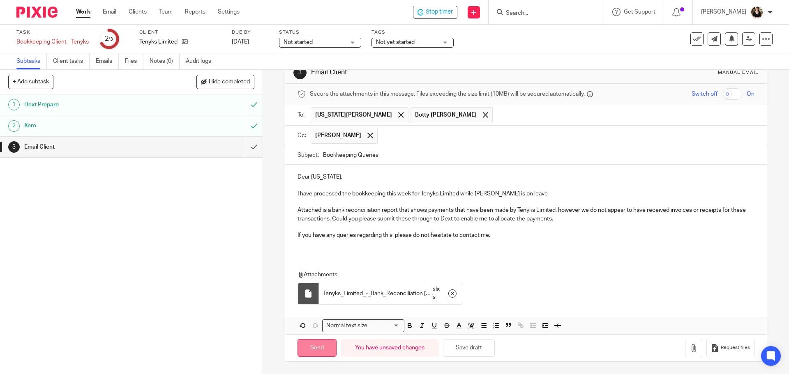
click at [323, 348] on input "Send" at bounding box center [316, 348] width 39 height 18
type input "Sent"
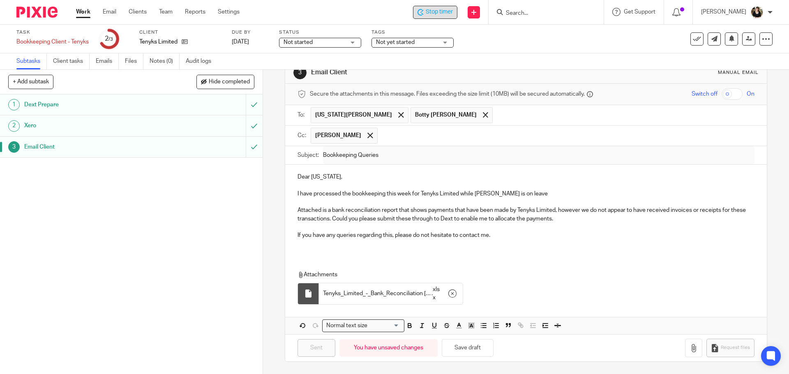
click at [446, 13] on span "Stop timer" at bounding box center [439, 12] width 27 height 9
click at [81, 14] on link "Work" at bounding box center [83, 12] width 14 height 8
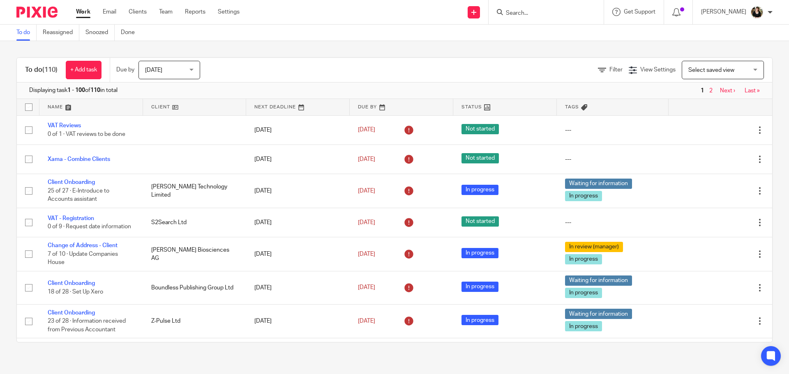
click at [69, 107] on link at bounding box center [91, 107] width 104 height 16
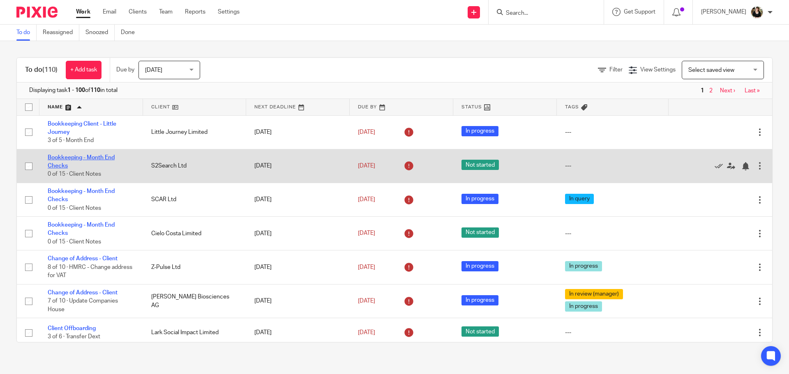
click at [102, 156] on link "Bookkeeping - Month End Checks" at bounding box center [81, 162] width 67 height 14
click at [111, 159] on link "Bookkeeping - Month End Checks" at bounding box center [81, 162] width 67 height 14
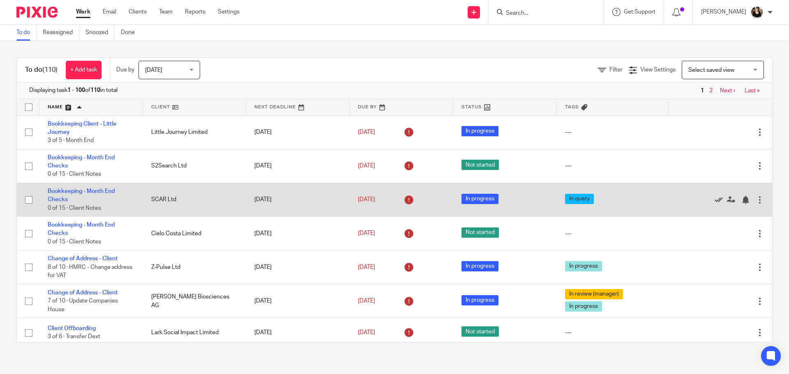
click at [714, 198] on icon at bounding box center [718, 200] width 8 height 8
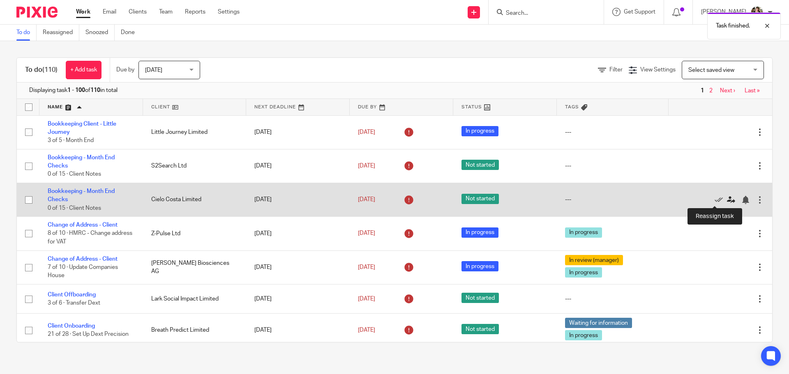
click at [727, 201] on icon at bounding box center [731, 200] width 8 height 8
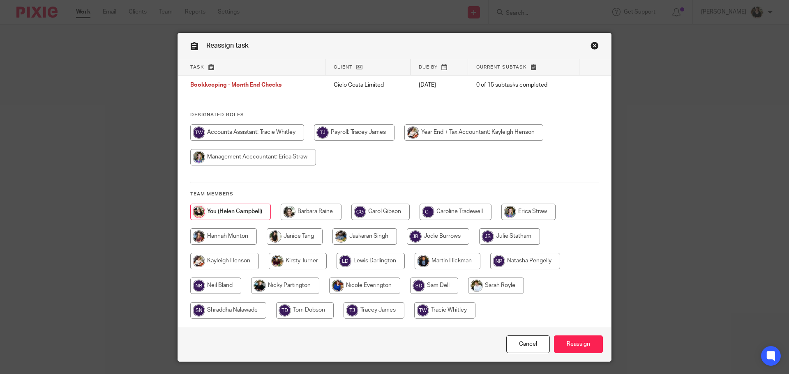
click at [262, 131] on input "radio" at bounding box center [247, 132] width 114 height 16
radio input "true"
click at [590, 343] on input "Reassign" at bounding box center [578, 345] width 49 height 18
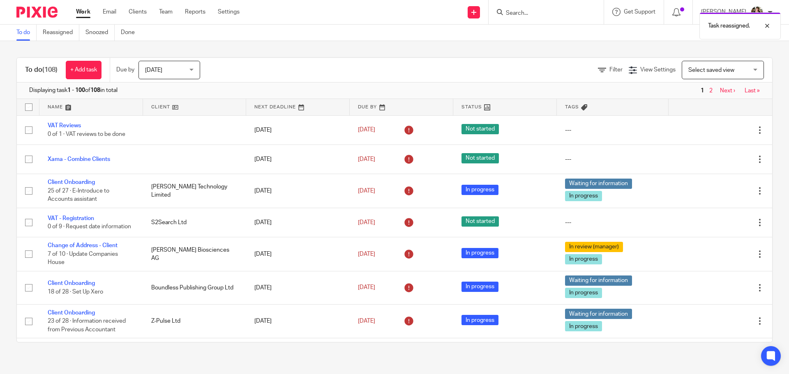
click at [67, 106] on link at bounding box center [91, 107] width 104 height 16
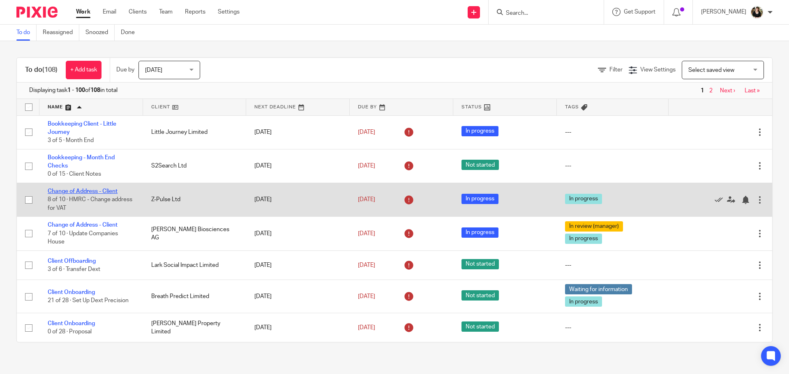
click at [97, 191] on link "Change of Address - Client" at bounding box center [83, 192] width 70 height 6
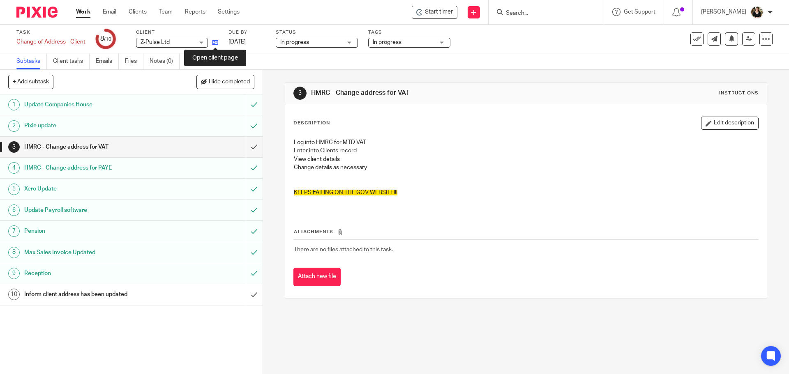
click at [214, 43] on icon at bounding box center [215, 42] width 6 height 6
click at [446, 11] on span "Start timer" at bounding box center [439, 12] width 28 height 9
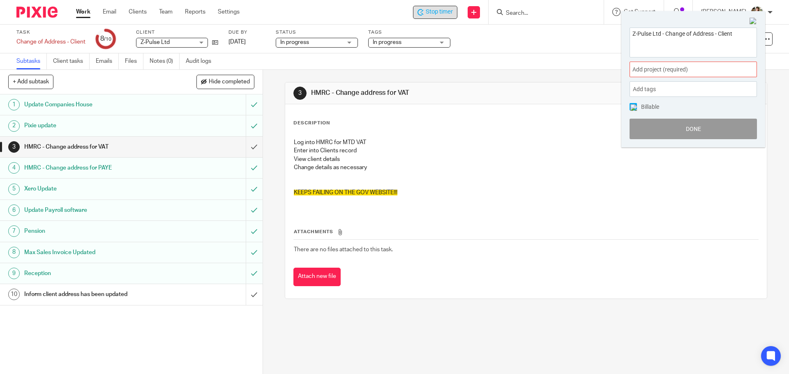
click at [680, 65] on span "Add project (required) :" at bounding box center [684, 69] width 104 height 9
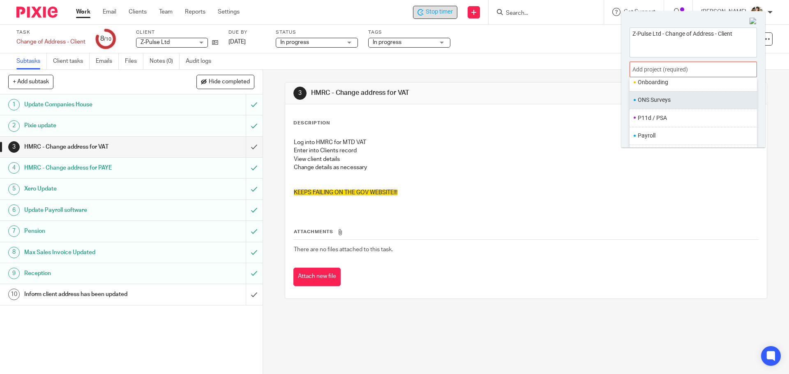
scroll to position [267, 0]
click at [660, 94] on li "Onboarding" at bounding box center [690, 95] width 107 height 9
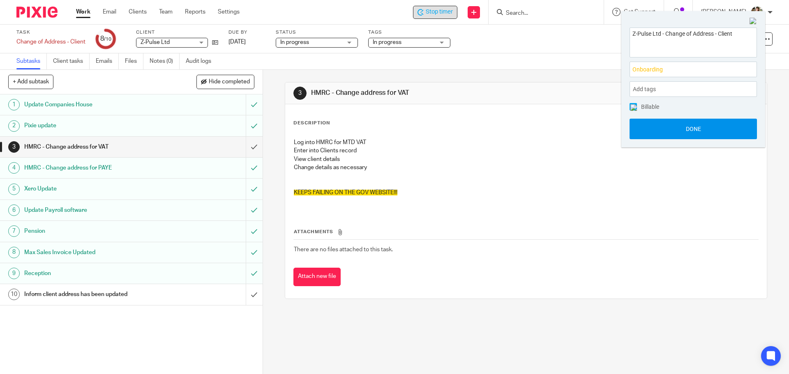
click at [704, 131] on button "Done" at bounding box center [692, 129] width 127 height 21
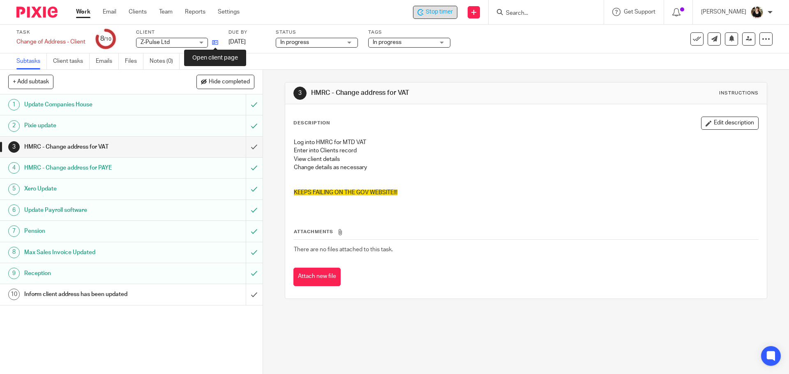
click at [215, 43] on icon at bounding box center [215, 42] width 6 height 6
click at [432, 6] on div "Stop timer" at bounding box center [435, 12] width 44 height 13
click at [529, 14] on input "Search" at bounding box center [542, 13] width 74 height 7
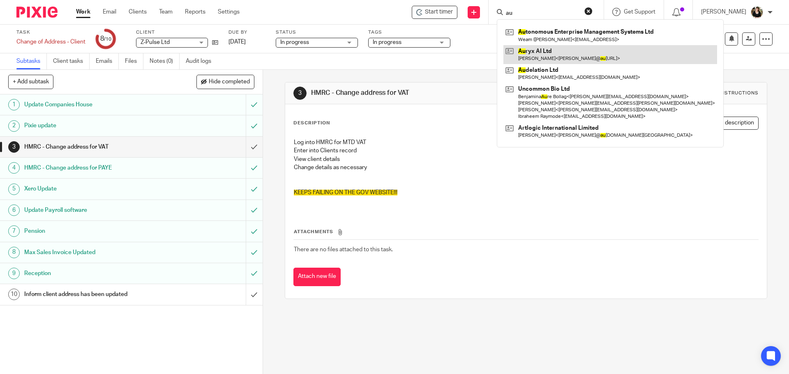
type input "au"
click at [548, 54] on link at bounding box center [610, 54] width 214 height 19
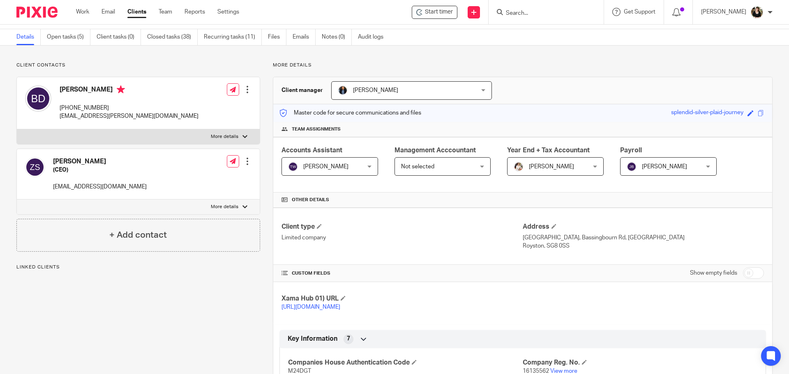
scroll to position [205, 0]
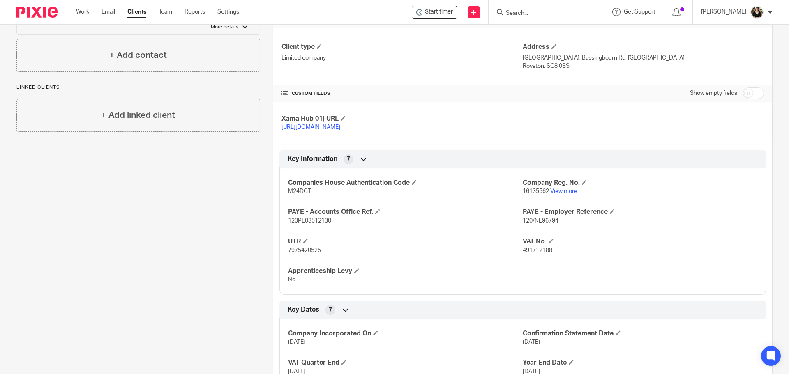
click at [522, 253] on span "491712188" at bounding box center [537, 251] width 30 height 6
drag, startPoint x: 520, startPoint y: 260, endPoint x: 549, endPoint y: 260, distance: 29.2
click at [549, 255] on p "491712188" at bounding box center [639, 250] width 235 height 8
copy span "491712188"
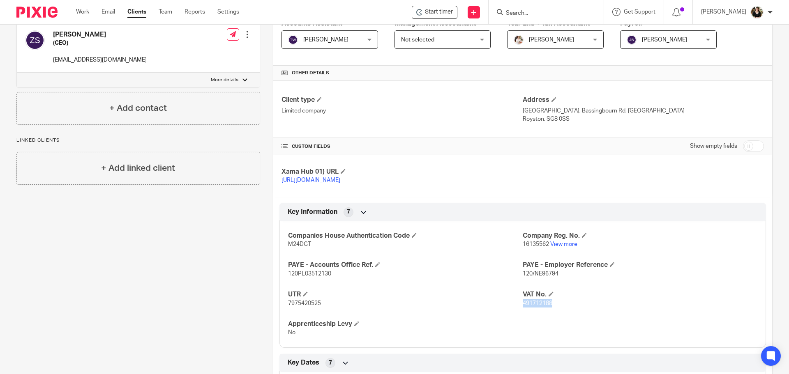
scroll to position [0, 0]
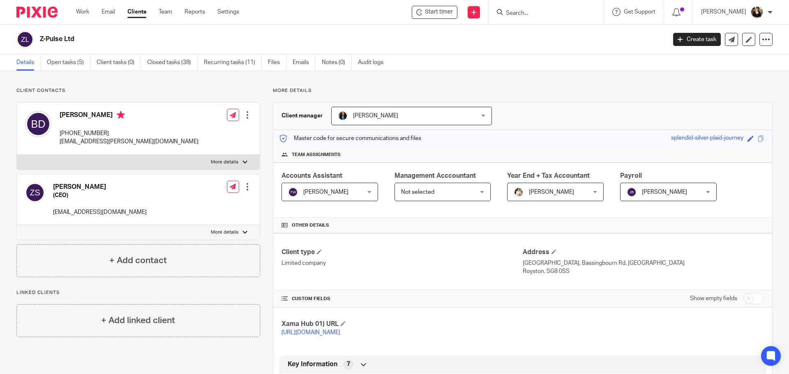
click at [531, 14] on input "Search" at bounding box center [542, 13] width 74 height 7
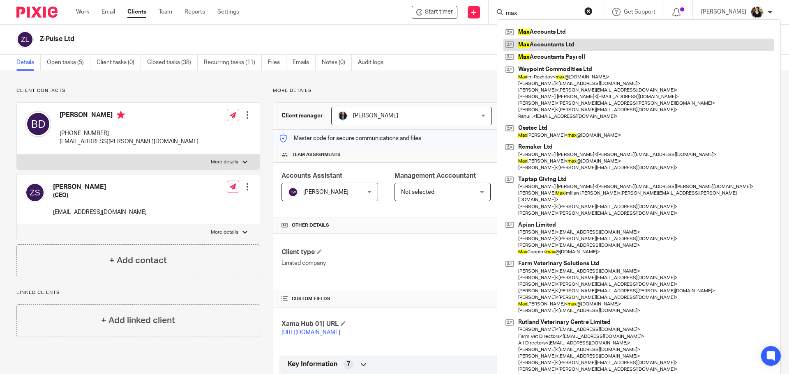
type input "max"
click at [546, 41] on link at bounding box center [638, 45] width 271 height 12
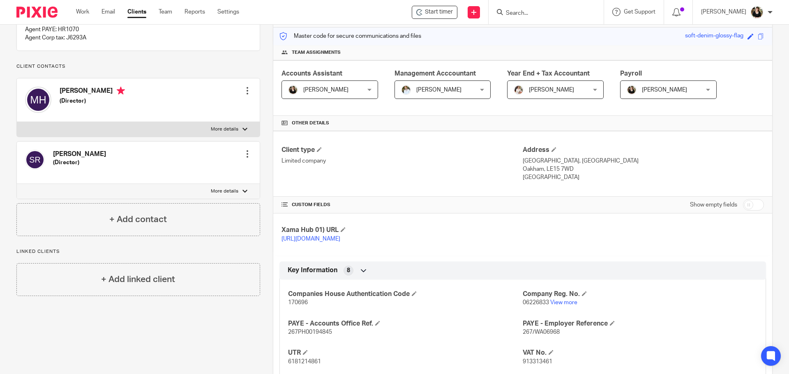
scroll to position [123, 0]
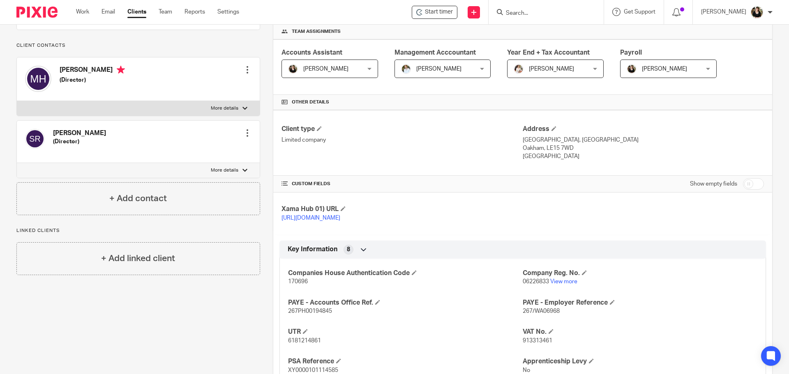
click at [532, 285] on span "06226833" at bounding box center [535, 282] width 26 height 6
copy p "06226833"
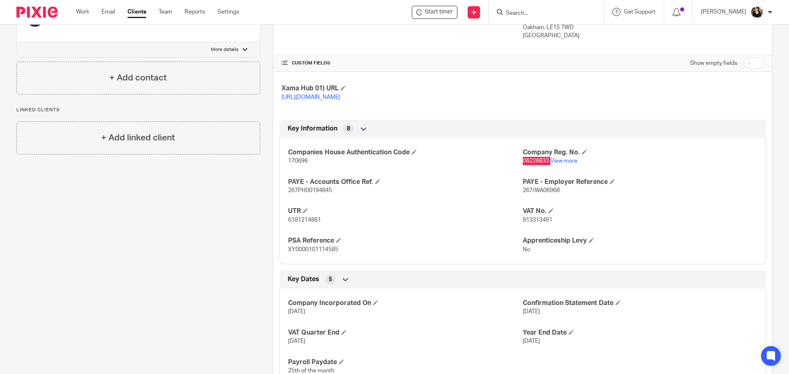
scroll to position [246, 0]
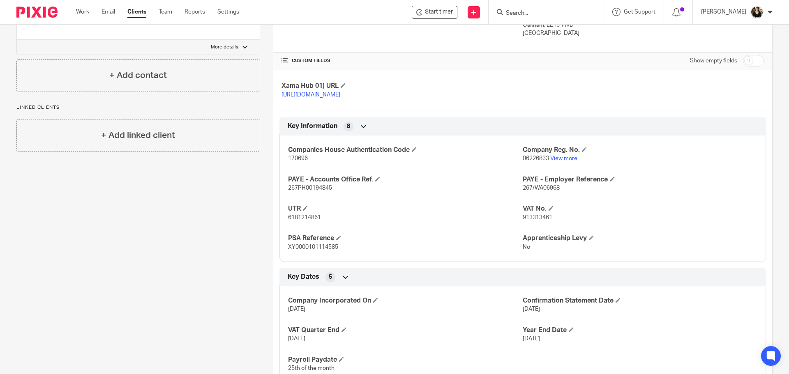
click at [305, 221] on span "6181214861" at bounding box center [304, 218] width 33 height 6
copy span "6181214861"
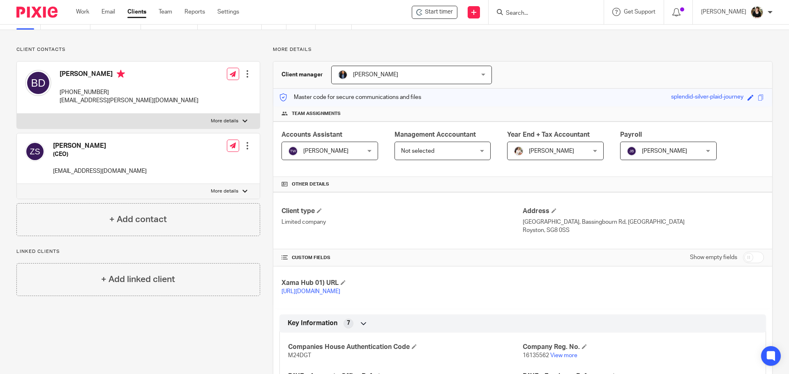
scroll to position [123, 0]
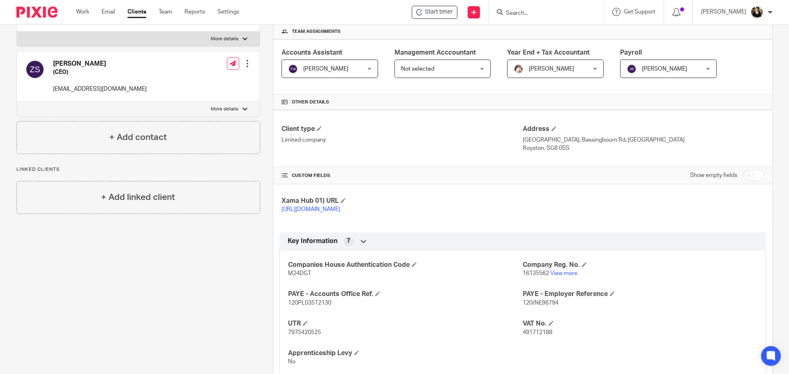
click at [543, 276] on span "16135562" at bounding box center [535, 274] width 26 height 6
copy p "16135562"
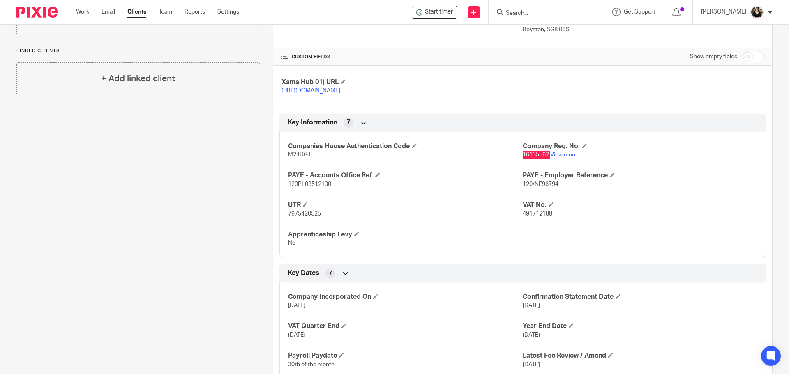
scroll to position [246, 0]
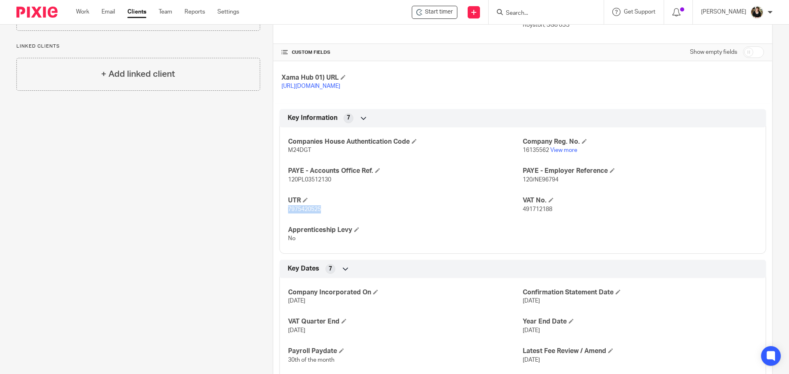
drag, startPoint x: 285, startPoint y: 218, endPoint x: 323, endPoint y: 221, distance: 38.3
click at [323, 221] on div "Companies House Authentication Code M24DGT Company Reg. No. 16135562 View more …" at bounding box center [522, 187] width 486 height 133
copy span "7975420525"
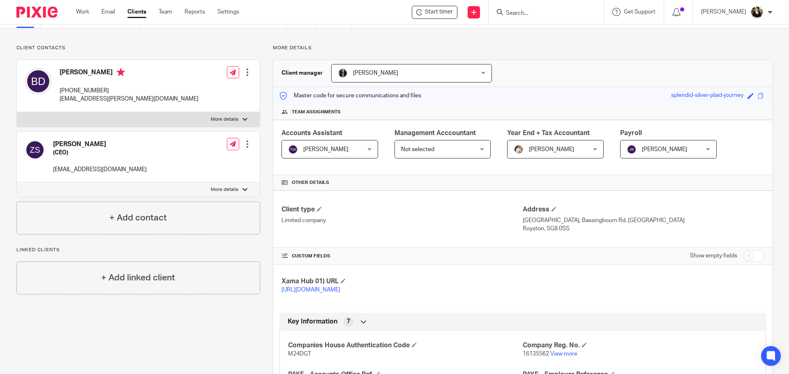
scroll to position [0, 0]
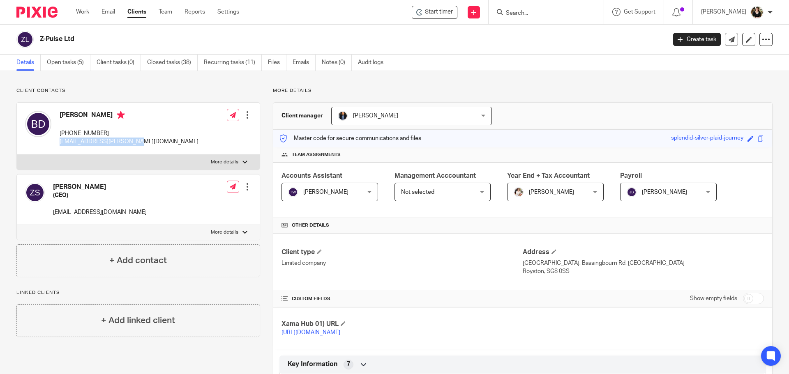
drag, startPoint x: 58, startPoint y: 141, endPoint x: 136, endPoint y: 142, distance: 77.2
click at [136, 142] on div "Bhaskar Dudem +44 7564 544486 bhaskar.dudem@z-pulse.com" at bounding box center [111, 129] width 173 height 44
copy p "bhaskar.dudem@z-pulse.com"
drag, startPoint x: 60, startPoint y: 134, endPoint x: 107, endPoint y: 137, distance: 47.7
click at [107, 137] on p "+44 7564 544486" at bounding box center [129, 133] width 139 height 8
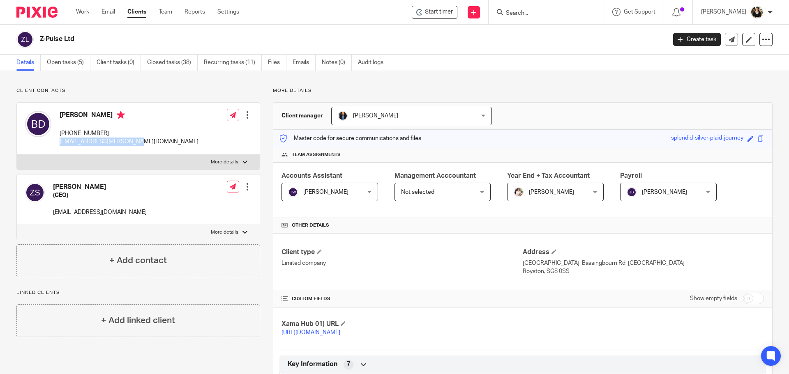
copy p "+44 7564 544486"
click at [531, 241] on div "Client type Limited company Address New Cambridge House, Bassingbourn Rd, Litli…" at bounding box center [522, 261] width 499 height 57
drag, startPoint x: 520, startPoint y: 263, endPoint x: 577, endPoint y: 264, distance: 56.7
click at [577, 264] on p "New Cambridge House, Bassingbourn Rd, Litlington" at bounding box center [642, 263] width 241 height 8
copy p "New Cambridge House"
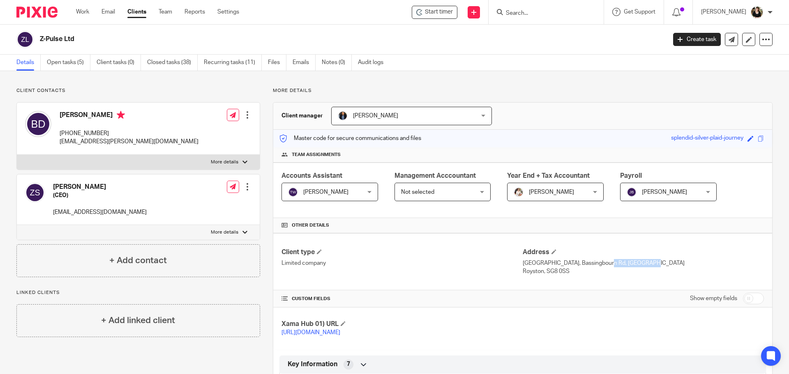
drag, startPoint x: 581, startPoint y: 264, endPoint x: 624, endPoint y: 266, distance: 42.8
click at [624, 266] on p "New Cambridge House, Bassingbourn Rd, Litlington" at bounding box center [642, 263] width 241 height 8
copy p "Bassingbourn Rd"
drag, startPoint x: 626, startPoint y: 264, endPoint x: 652, endPoint y: 264, distance: 25.9
click at [652, 264] on p "New Cambridge House, Bassingbourn Rd, Litlington" at bounding box center [642, 263] width 241 height 8
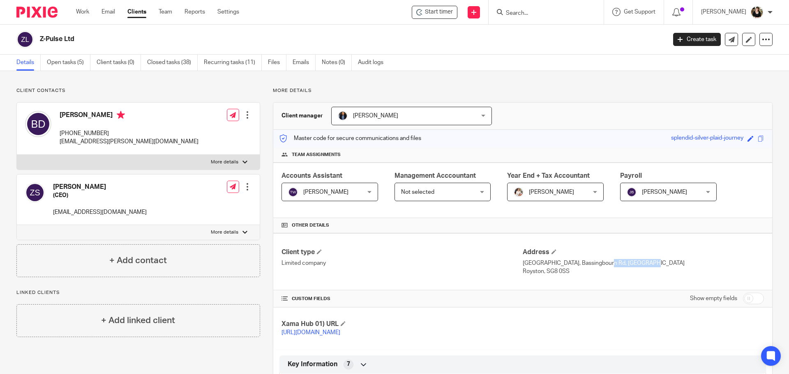
copy p "Litlington"
drag, startPoint x: 518, startPoint y: 271, endPoint x: 539, endPoint y: 272, distance: 20.5
click at [539, 272] on p "Royston, SG8 0SS" at bounding box center [642, 271] width 241 height 8
copy p "Royston"
click at [60, 143] on p "bhaskar.dudem@z-pulse.com" at bounding box center [129, 142] width 139 height 8
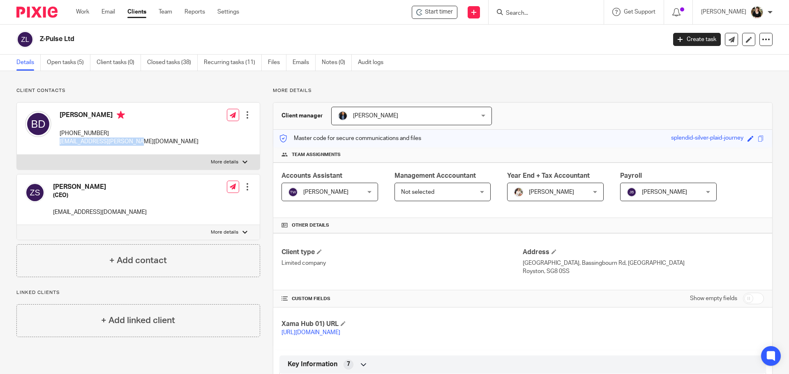
drag, startPoint x: 136, startPoint y: 144, endPoint x: 60, endPoint y: 141, distance: 76.8
click at [60, 141] on div "Bhaskar Dudem +44 7564 544486 bhaskar.dudem@z-pulse.com Edit contact Create cli…" at bounding box center [138, 129] width 243 height 52
copy p "bhaskar.dudem@z-pulse.com"
click at [73, 136] on p "+44 7564 544486" at bounding box center [129, 133] width 139 height 8
drag, startPoint x: 62, startPoint y: 134, endPoint x: 113, endPoint y: 134, distance: 50.9
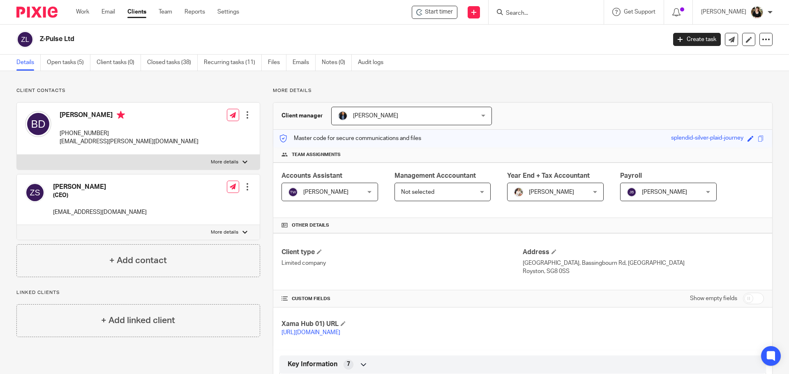
click at [113, 134] on p "+44 7564 544486" at bounding box center [129, 133] width 139 height 8
copy p "44 7564 544486"
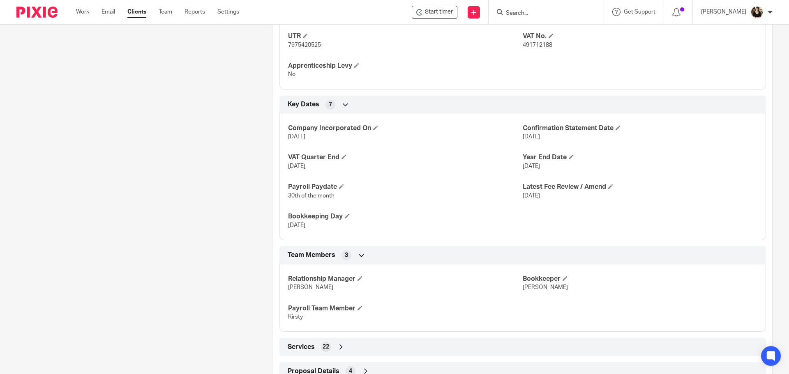
scroll to position [449, 0]
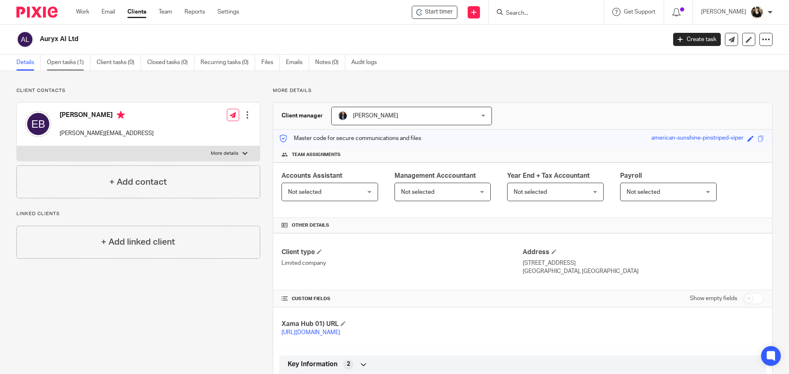
click at [66, 65] on link "Open tasks (1)" at bounding box center [69, 63] width 44 height 16
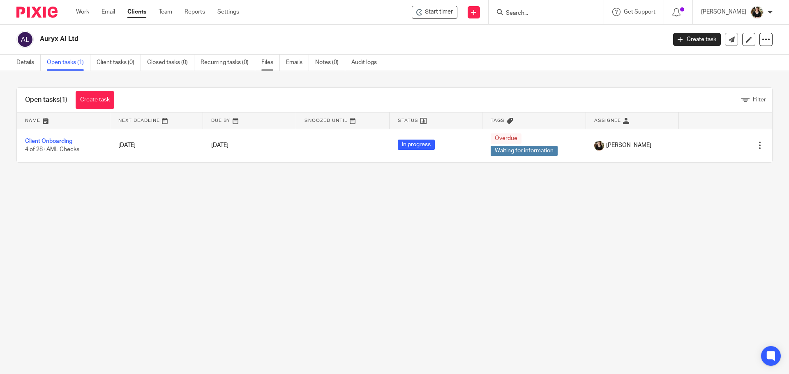
click at [269, 62] on link "Files" at bounding box center [270, 63] width 18 height 16
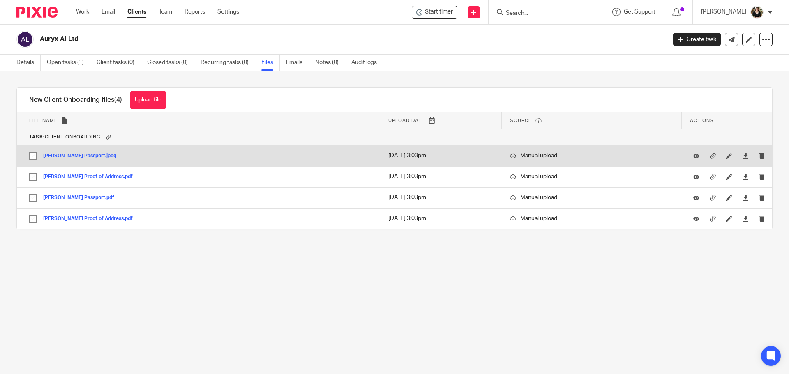
click at [739, 155] on div at bounding box center [745, 156] width 12 height 12
click at [742, 159] on icon at bounding box center [745, 156] width 6 height 6
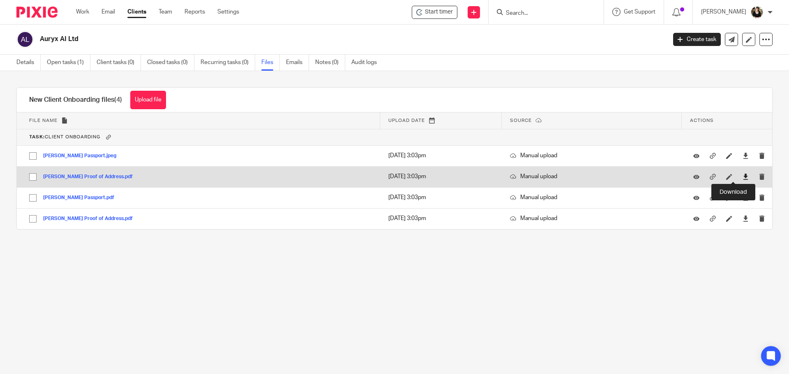
click at [742, 177] on icon at bounding box center [745, 177] width 6 height 6
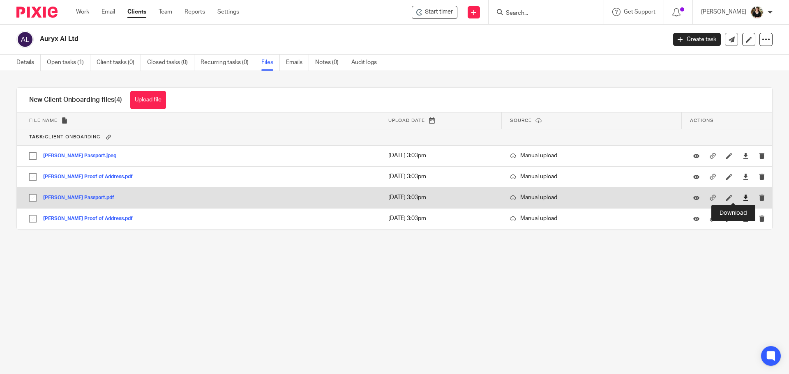
click at [742, 198] on icon at bounding box center [745, 198] width 6 height 6
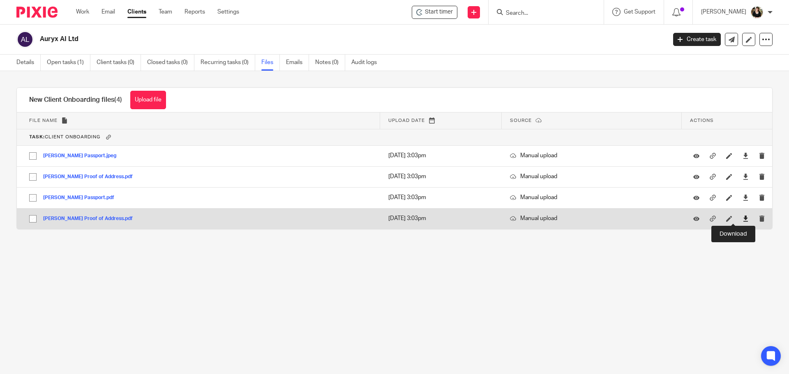
click at [742, 217] on icon at bounding box center [745, 219] width 6 height 6
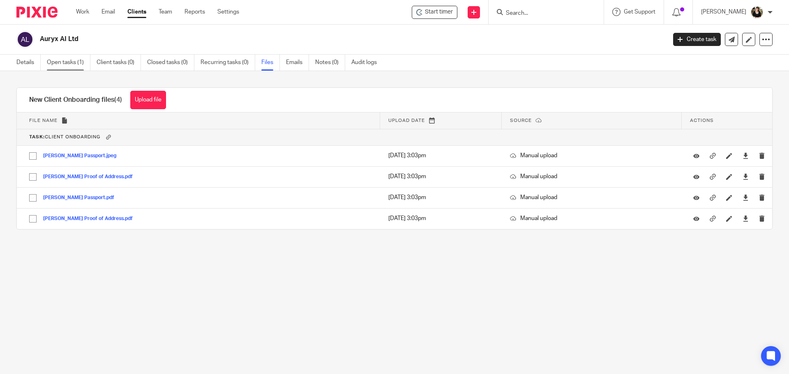
click at [60, 63] on link "Open tasks (1)" at bounding box center [69, 63] width 44 height 16
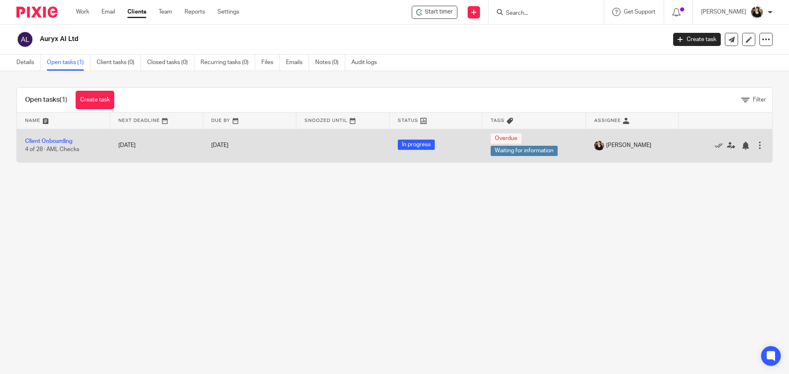
click at [69, 145] on td "Client Onboarding 4 of 28 · AML Checks" at bounding box center [63, 145] width 93 height 33
click at [64, 140] on link "Client Onboarding" at bounding box center [48, 141] width 47 height 6
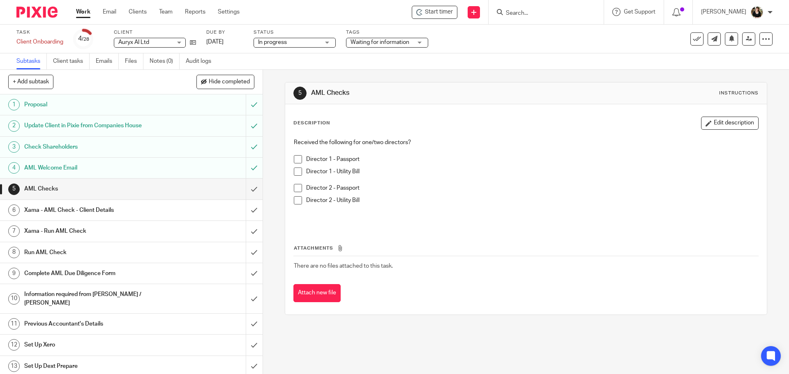
click at [297, 159] on span at bounding box center [298, 159] width 8 height 8
click at [294, 171] on span at bounding box center [298, 172] width 8 height 8
click at [294, 186] on span at bounding box center [298, 188] width 8 height 8
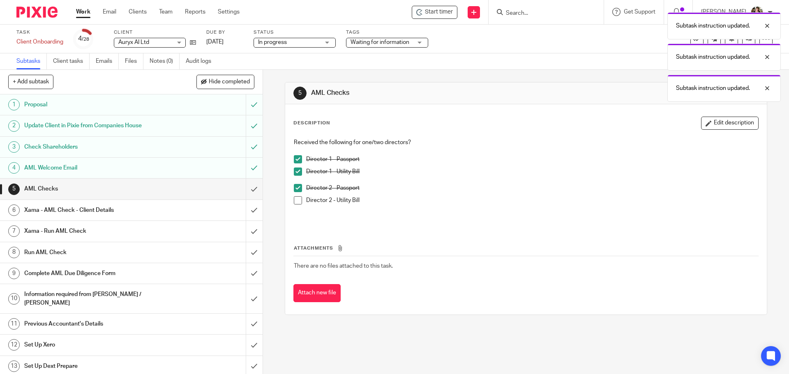
click at [294, 201] on span at bounding box center [298, 200] width 8 height 8
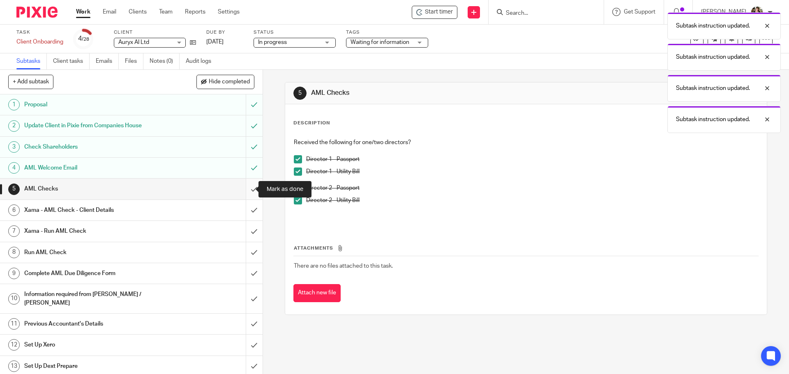
click at [246, 190] on input "submit" at bounding box center [131, 189] width 262 height 21
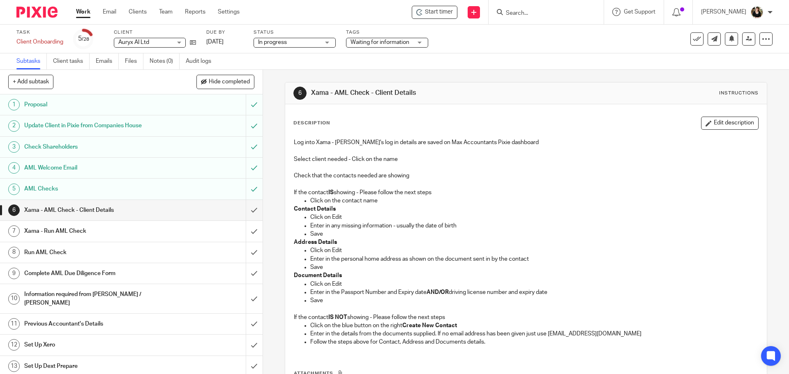
click at [534, 15] on input "Search" at bounding box center [542, 13] width 74 height 7
click at [534, 23] on div at bounding box center [545, 12] width 115 height 24
click at [536, 16] on input "Search" at bounding box center [542, 13] width 74 height 7
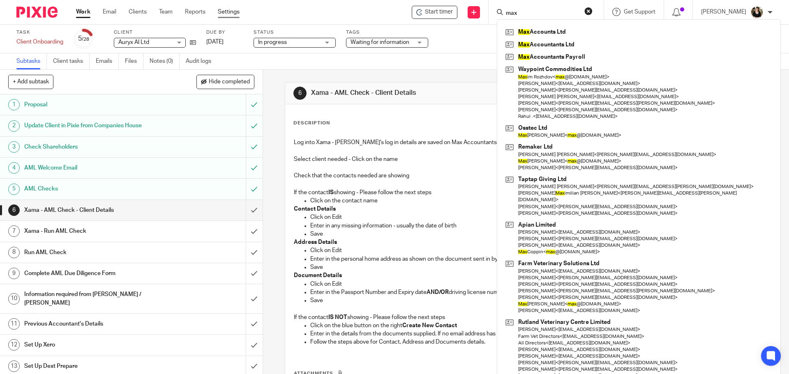
type input "max"
click at [226, 9] on link "Settings" at bounding box center [229, 12] width 22 height 8
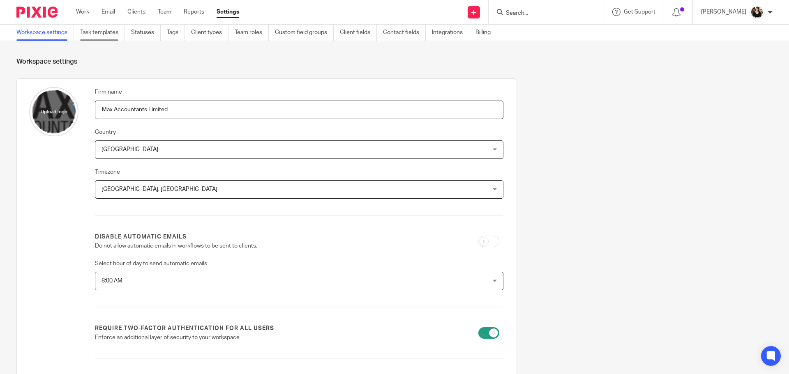
click at [101, 29] on link "Task templates" at bounding box center [102, 33] width 45 height 16
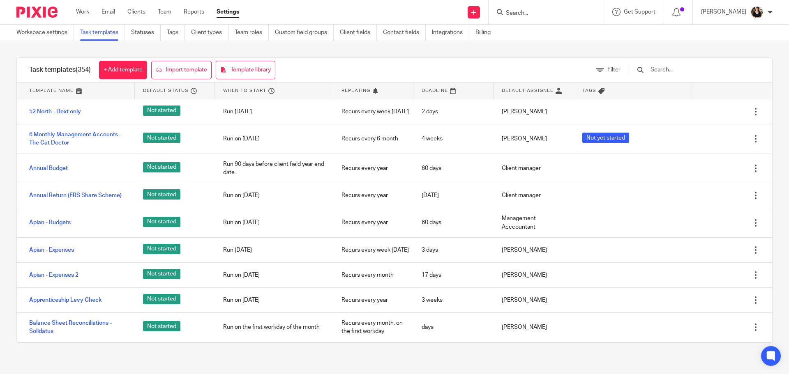
click at [698, 72] on input "text" at bounding box center [697, 69] width 96 height 9
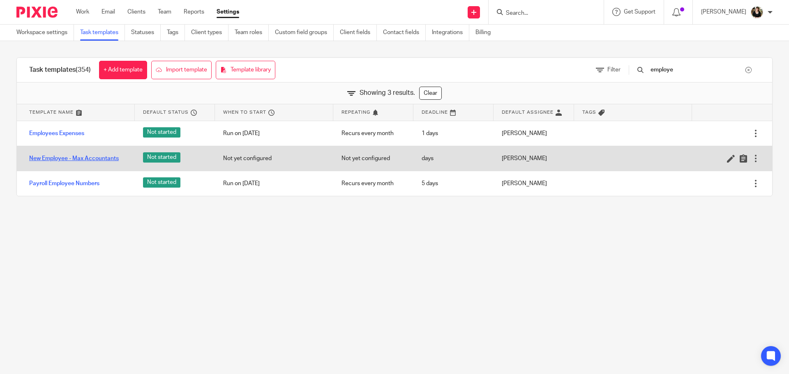
type input "employe"
click at [87, 158] on link "New Employee - Max Accountants" at bounding box center [74, 158] width 90 height 8
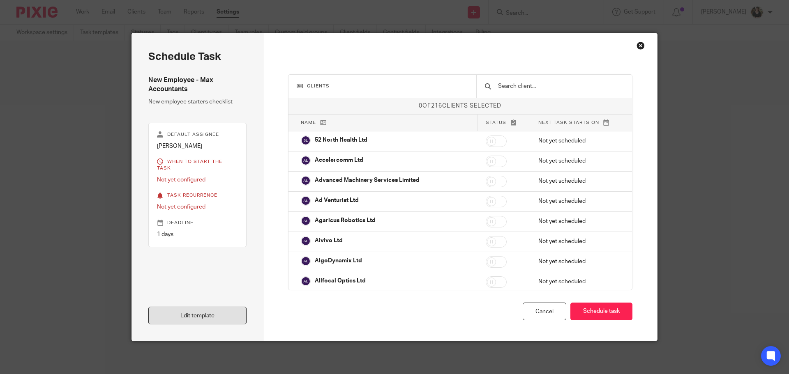
click at [207, 319] on link "Edit template" at bounding box center [197, 316] width 98 height 18
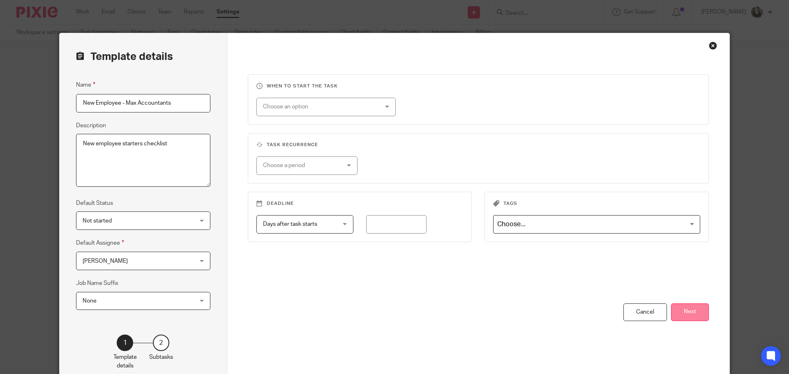
click at [671, 304] on button "Next" at bounding box center [690, 313] width 38 height 18
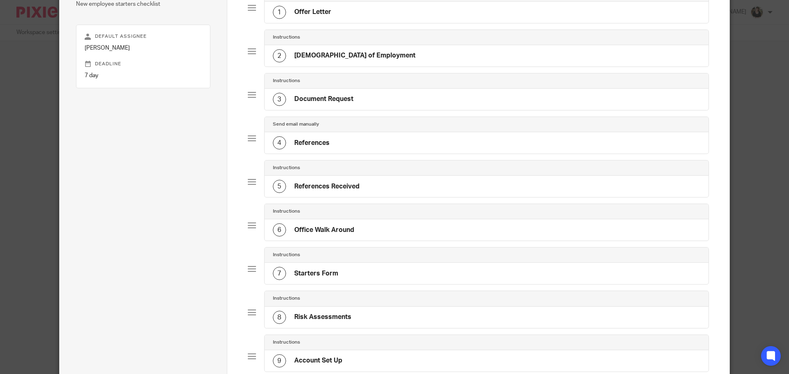
scroll to position [205, 0]
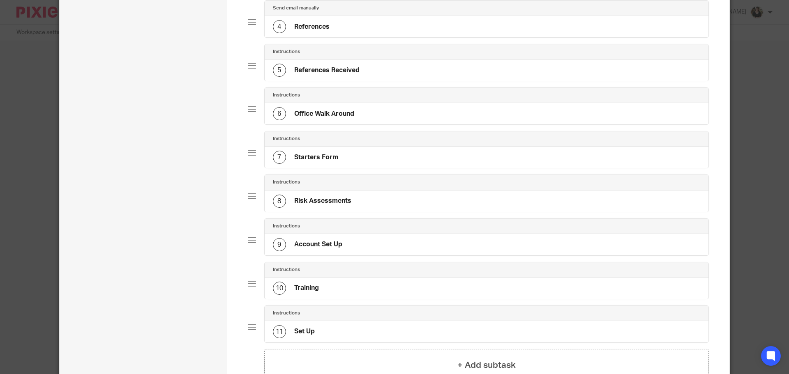
click at [306, 245] on h4 "Account Set Up" at bounding box center [318, 244] width 48 height 9
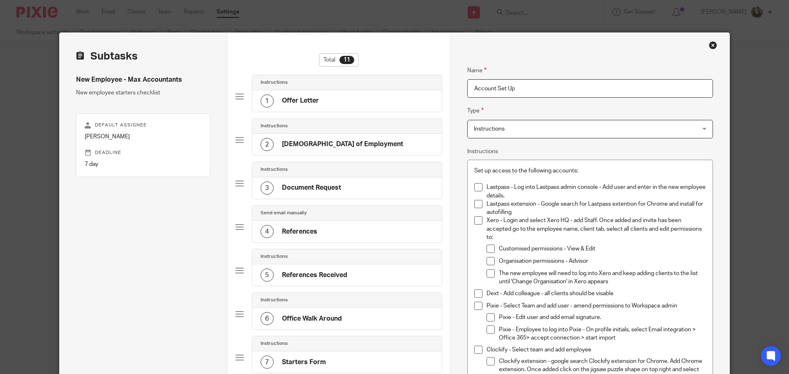
scroll to position [0, 0]
click at [709, 45] on div "Close this dialog window" at bounding box center [713, 45] width 8 height 8
